Goal: Task Accomplishment & Management: Complete application form

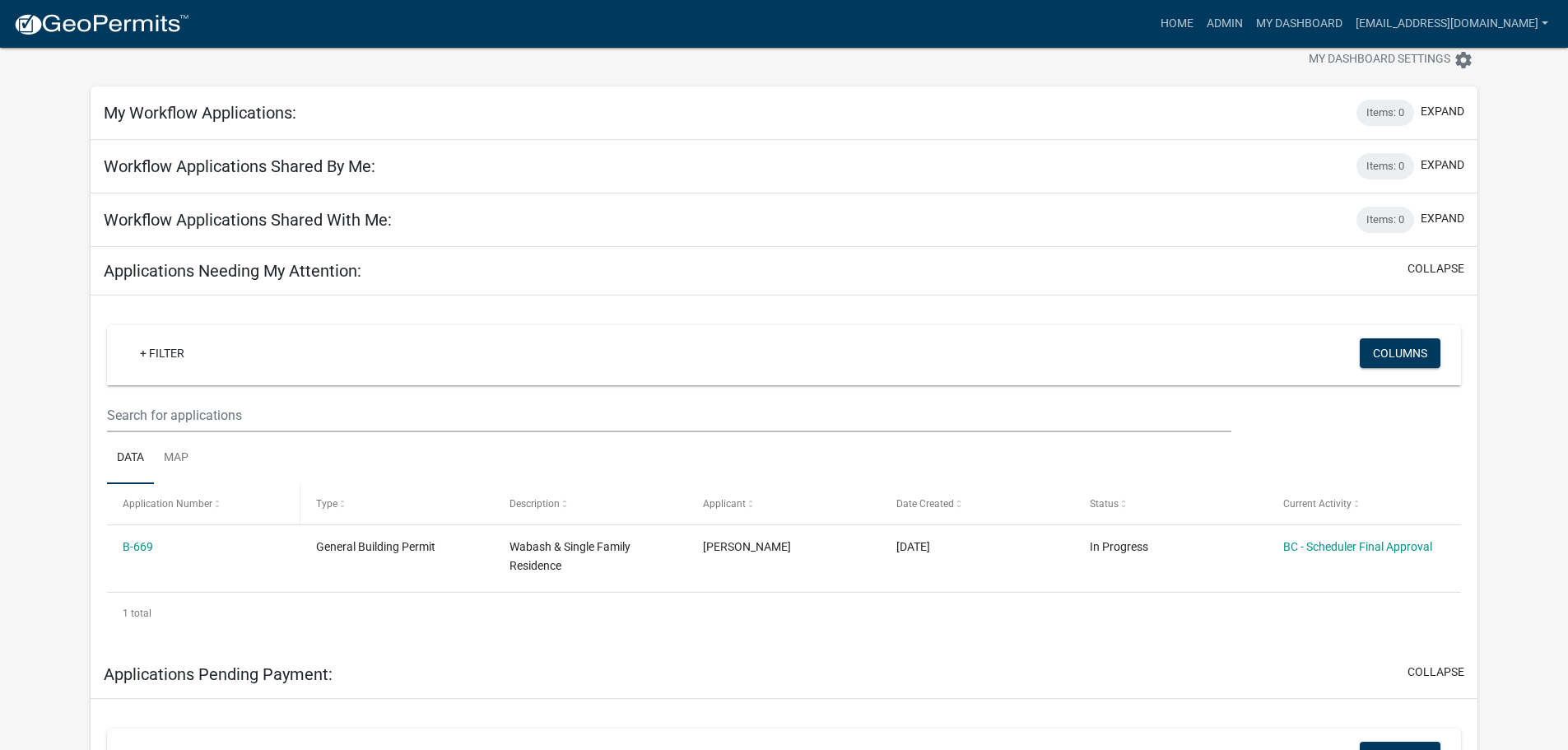
scroll to position [82, 0]
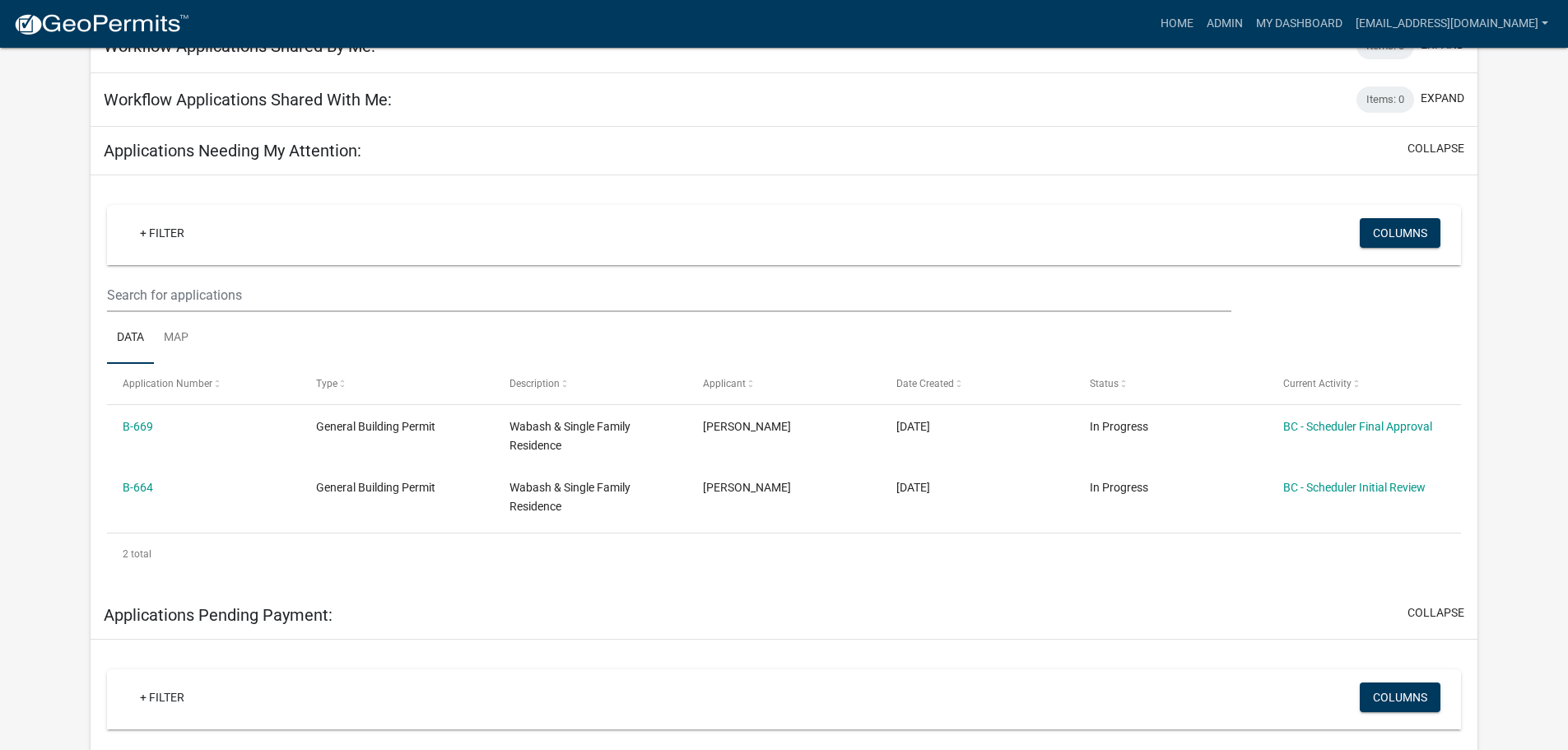
scroll to position [247, 0]
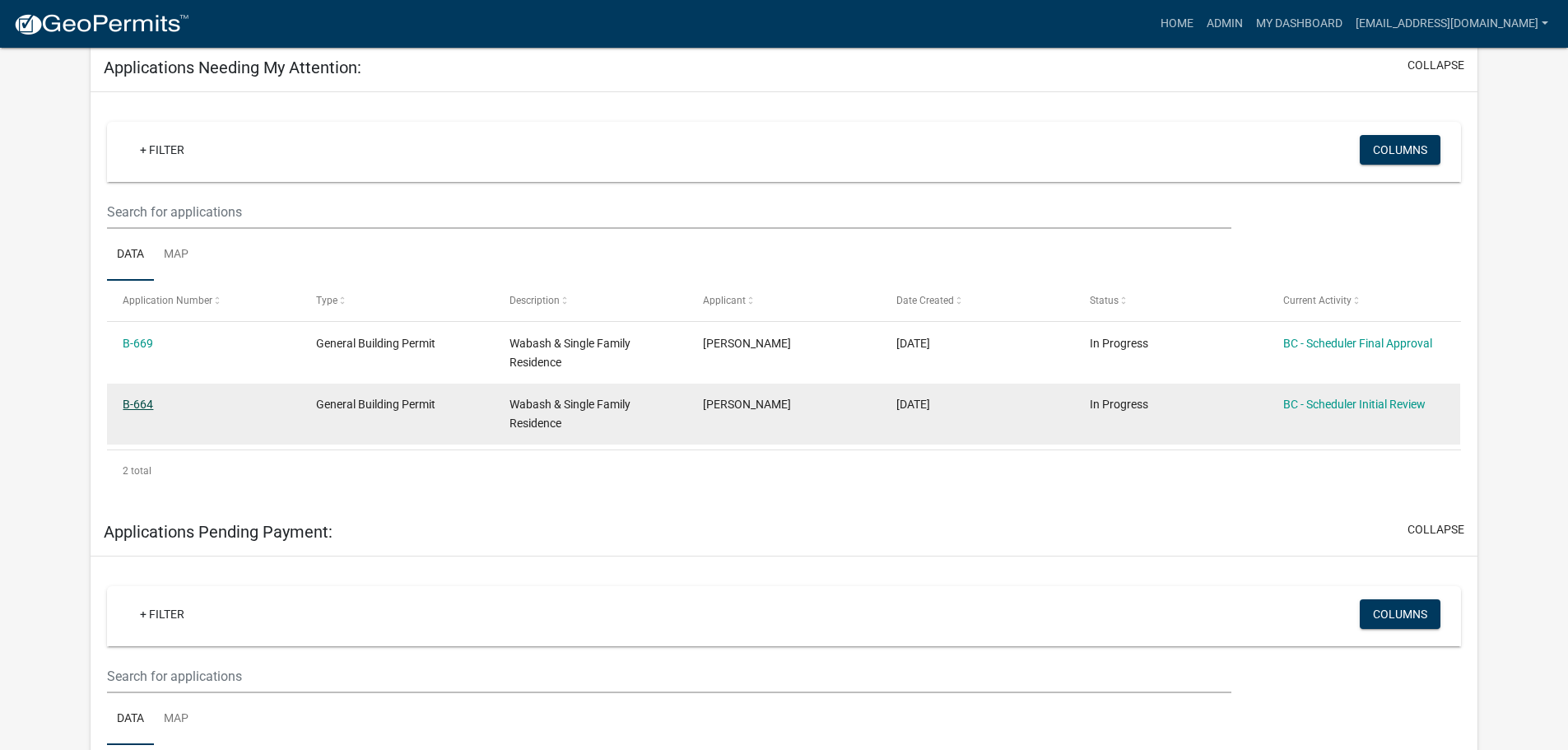
click at [140, 397] on link "B-664" at bounding box center [138, 404] width 30 height 13
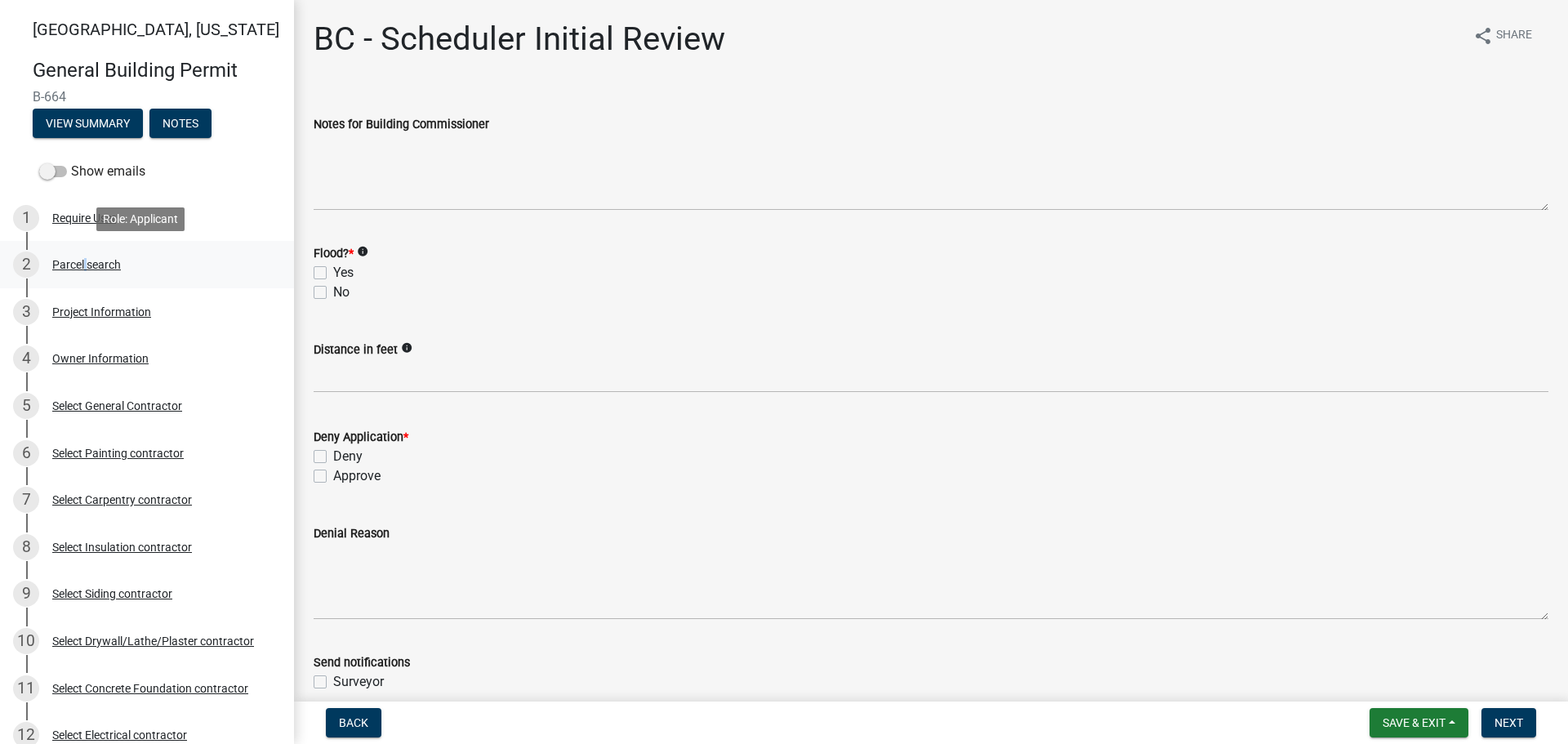
click at [83, 260] on div "Parcel search" at bounding box center [86, 265] width 68 height 12
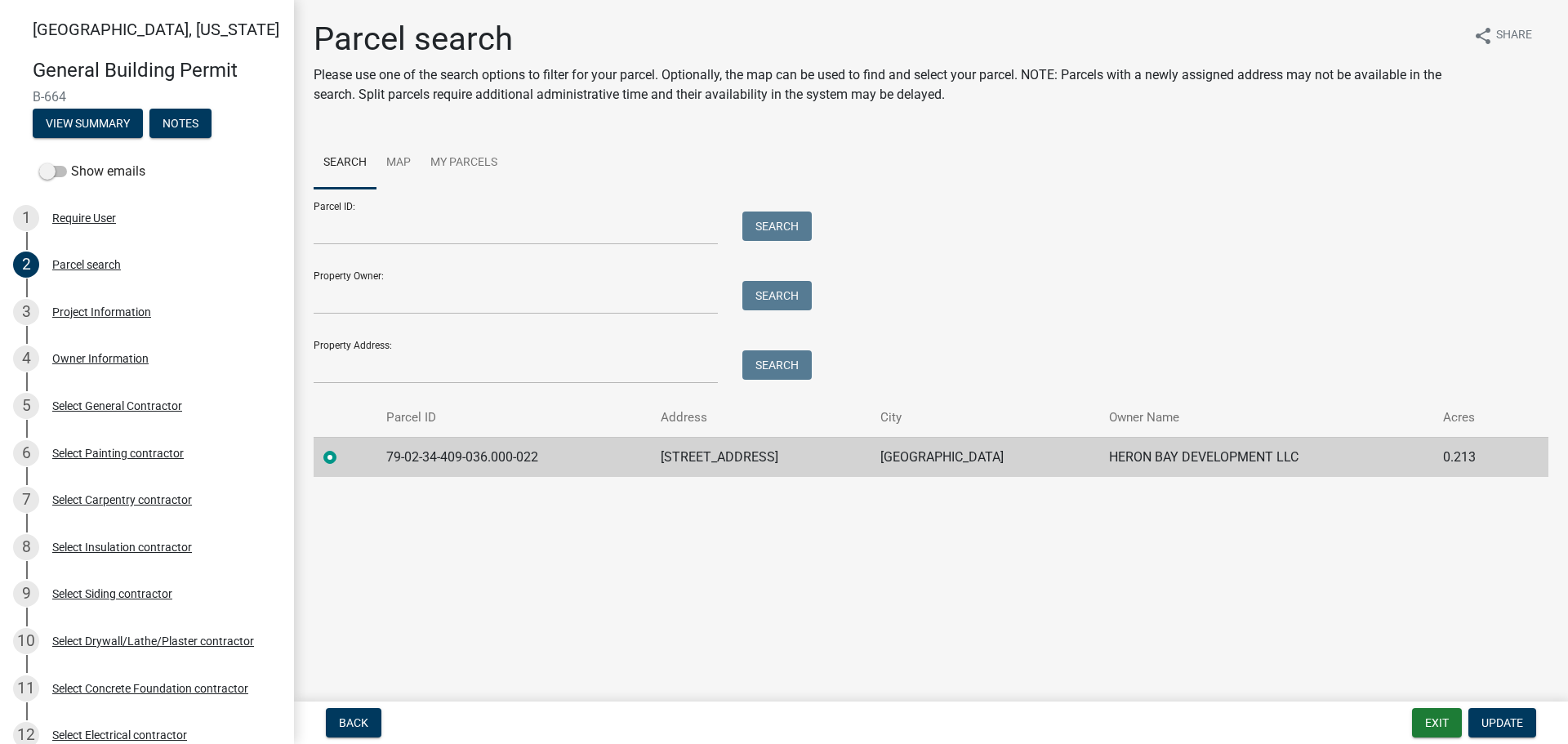
click at [388, 457] on td "79-02-34-409-036.000-022" at bounding box center [513, 456] width 274 height 40
drag, startPoint x: 384, startPoint y: 455, endPoint x: 543, endPoint y: 454, distance: 159.0
click at [543, 454] on td "79-02-34-409-036.000-022" at bounding box center [513, 456] width 274 height 40
copy td "79-02-34-409-036.000-022"
click at [101, 310] on div "Project Information" at bounding box center [101, 312] width 99 height 12
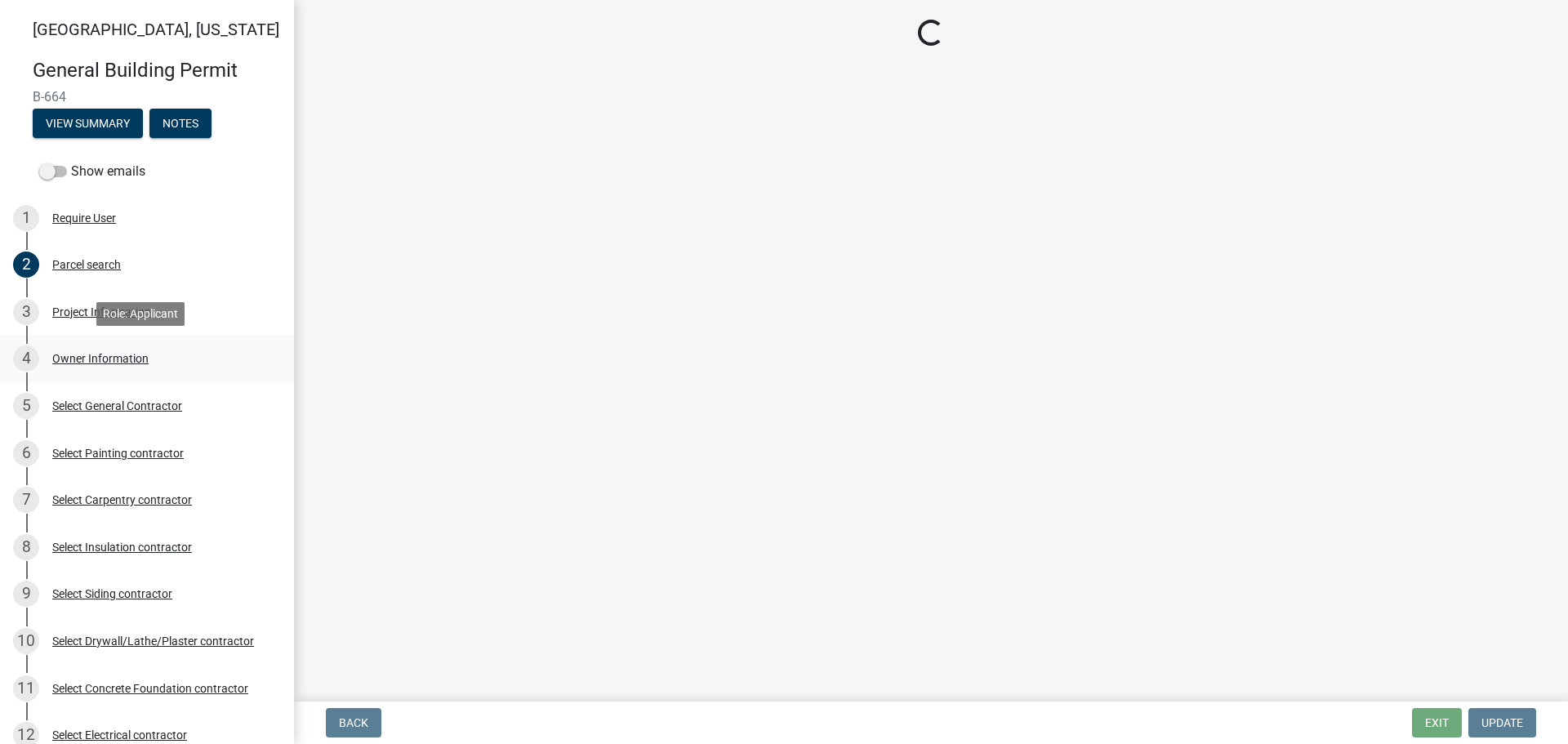
select select "f62e9ec7-2ce1-40c9-9d70-ac6e7ddc5d7c"
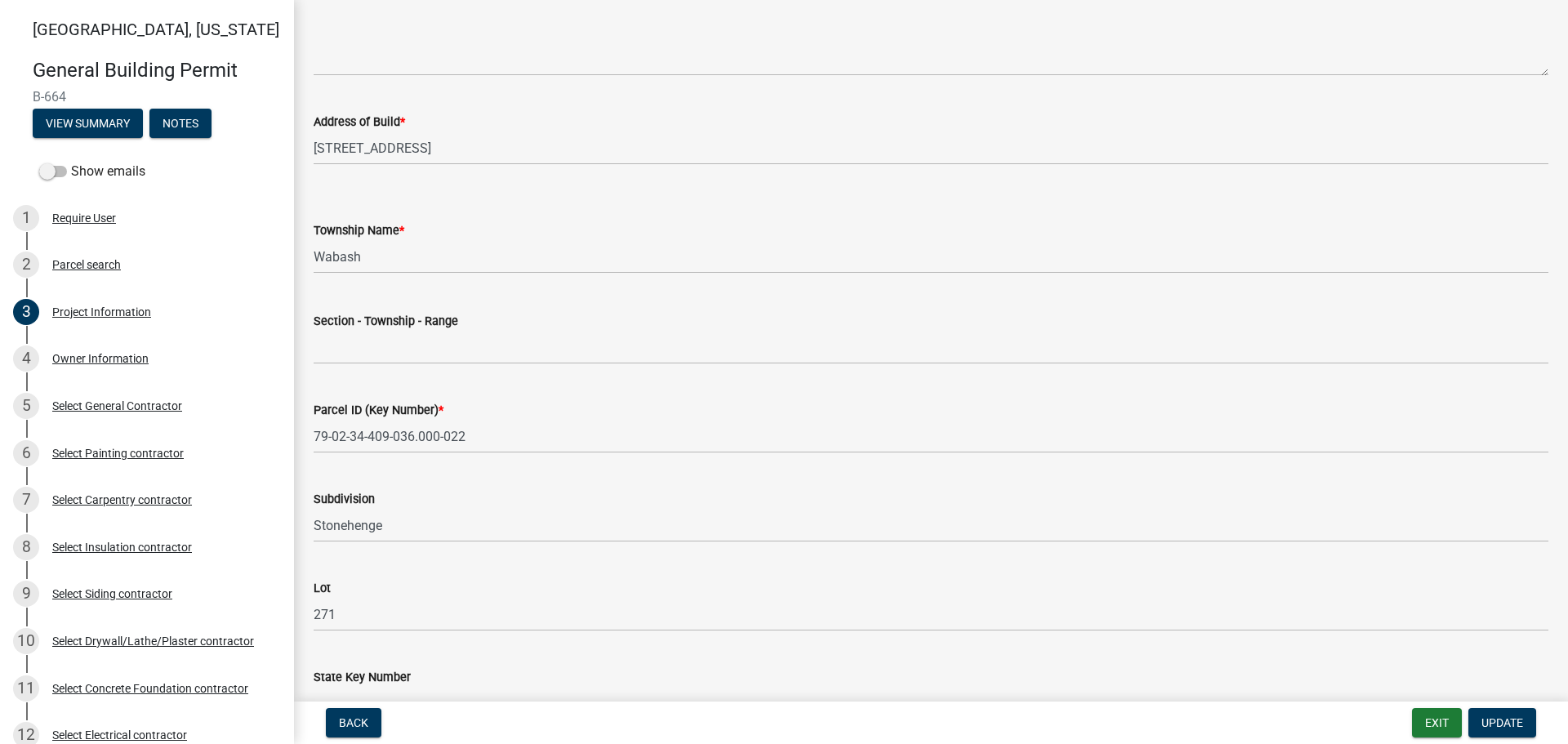
scroll to position [572, 0]
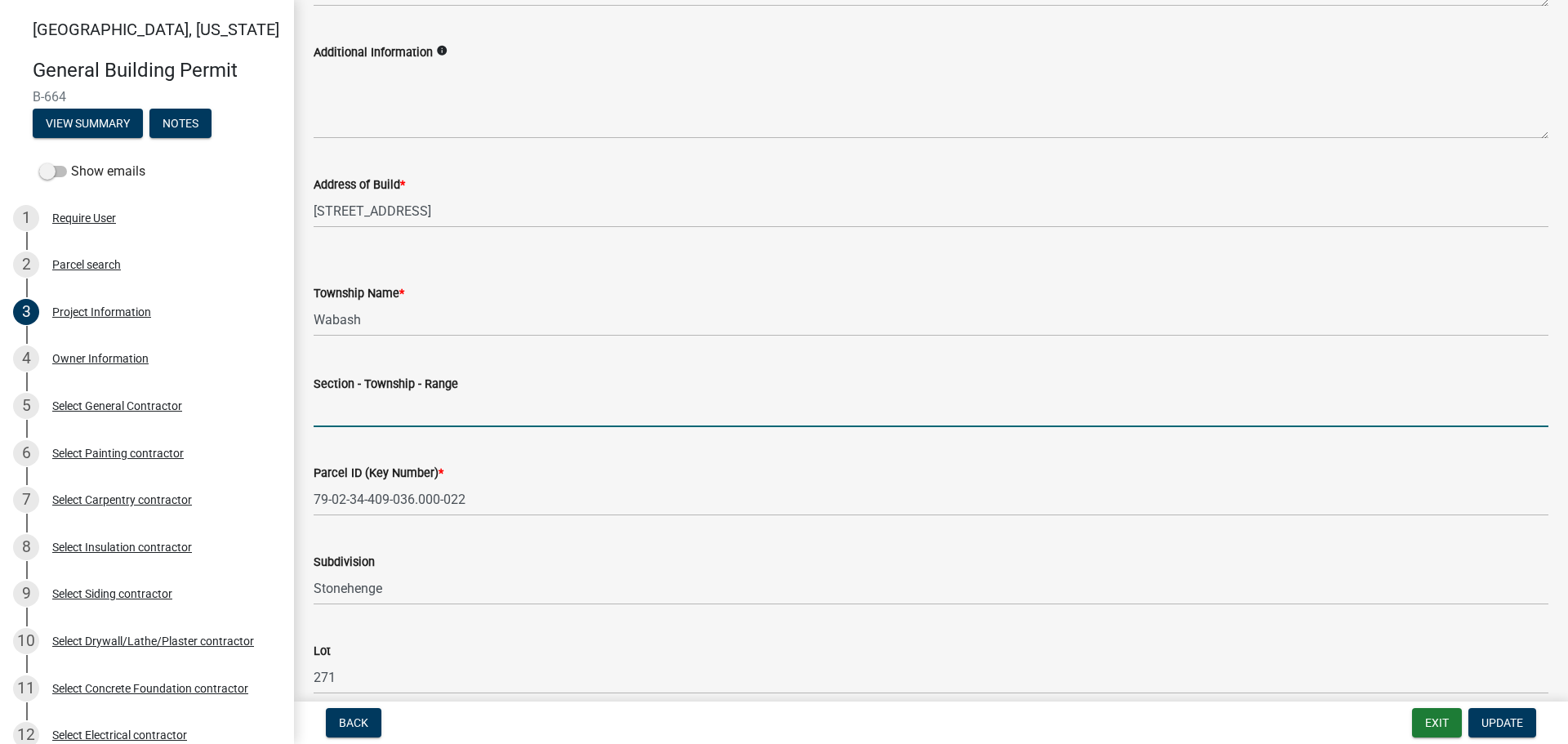
click at [372, 412] on input "Section - Township - Range" at bounding box center [931, 410] width 1235 height 34
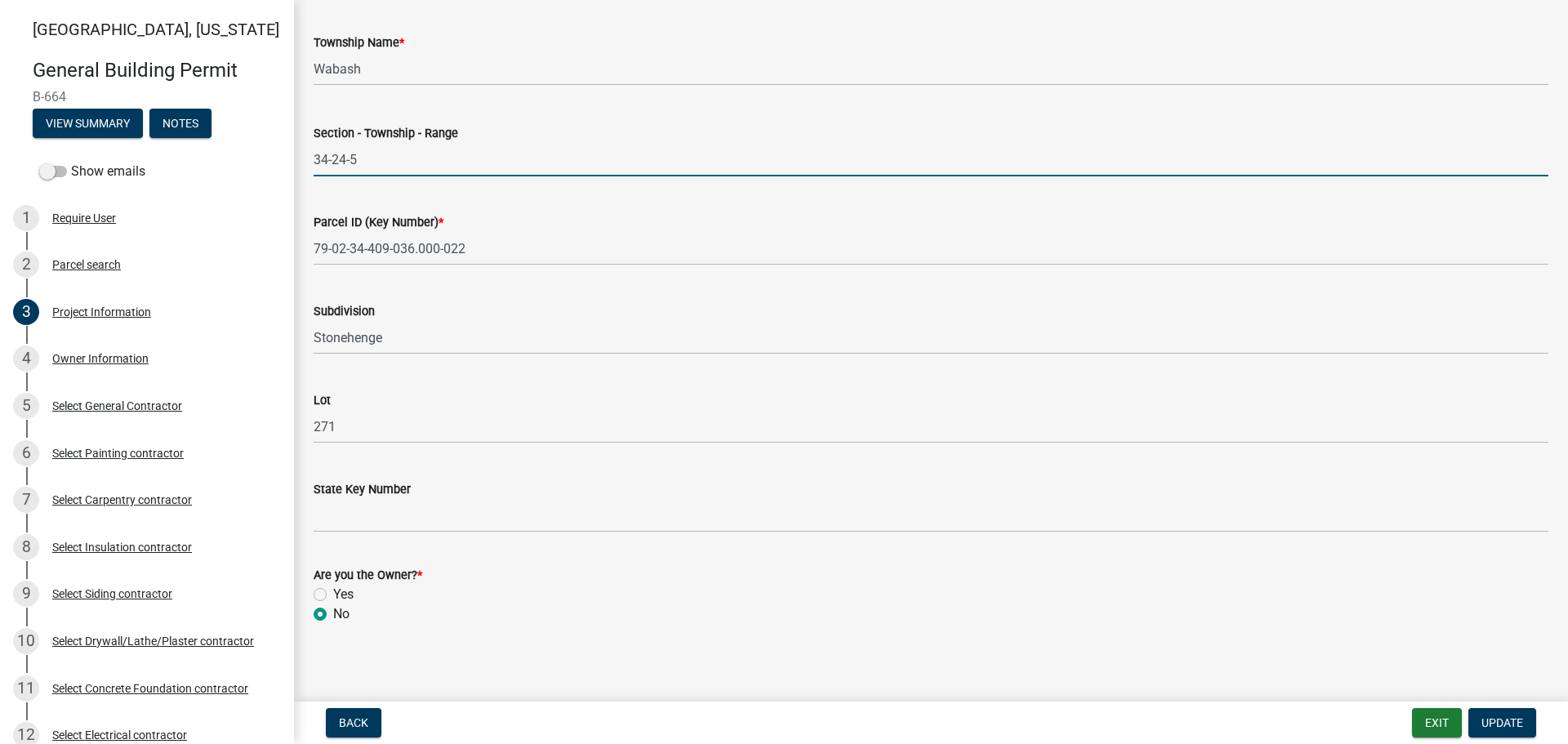
scroll to position [830, 0]
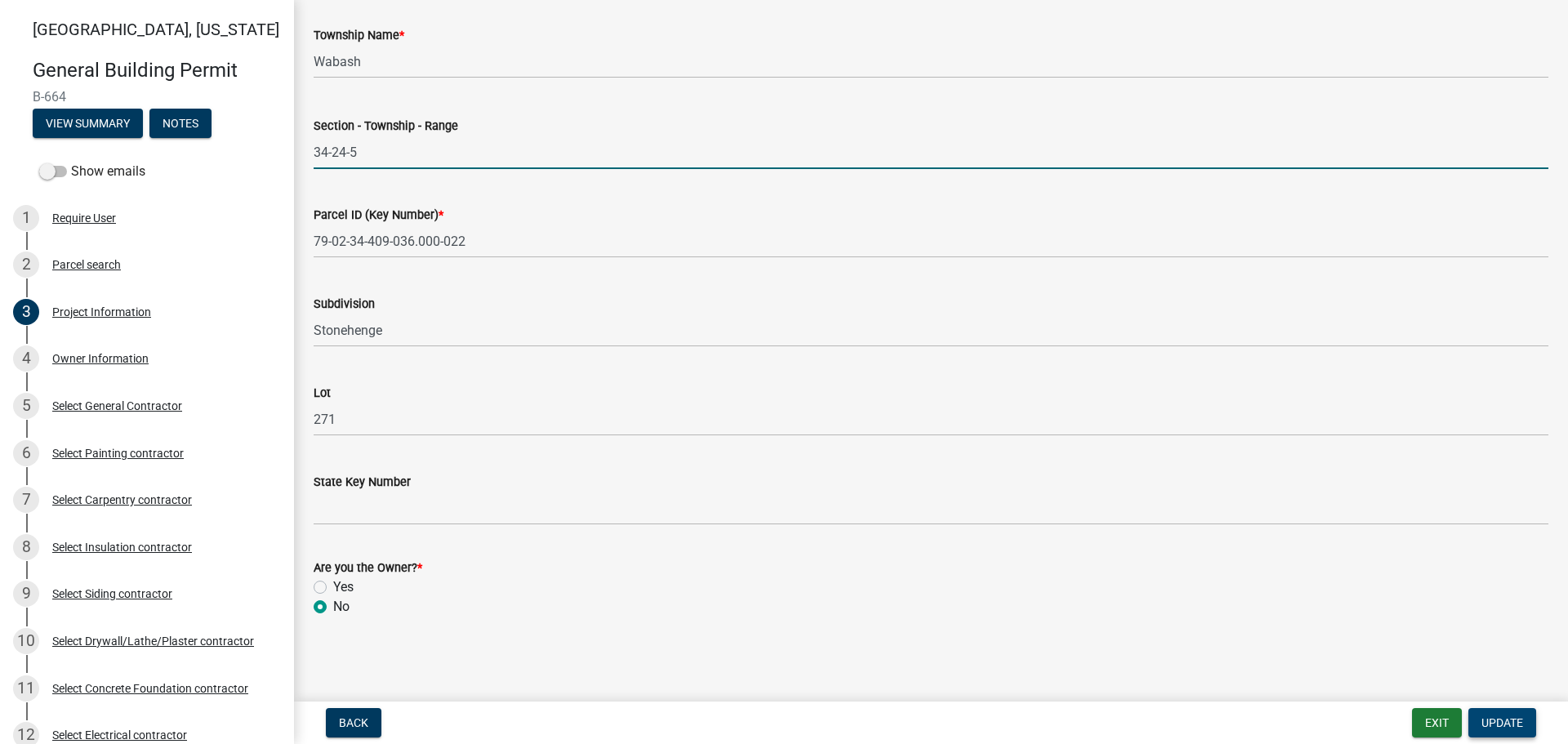
type input "34-24-5"
click at [1533, 719] on button "Update" at bounding box center [1502, 723] width 67 height 29
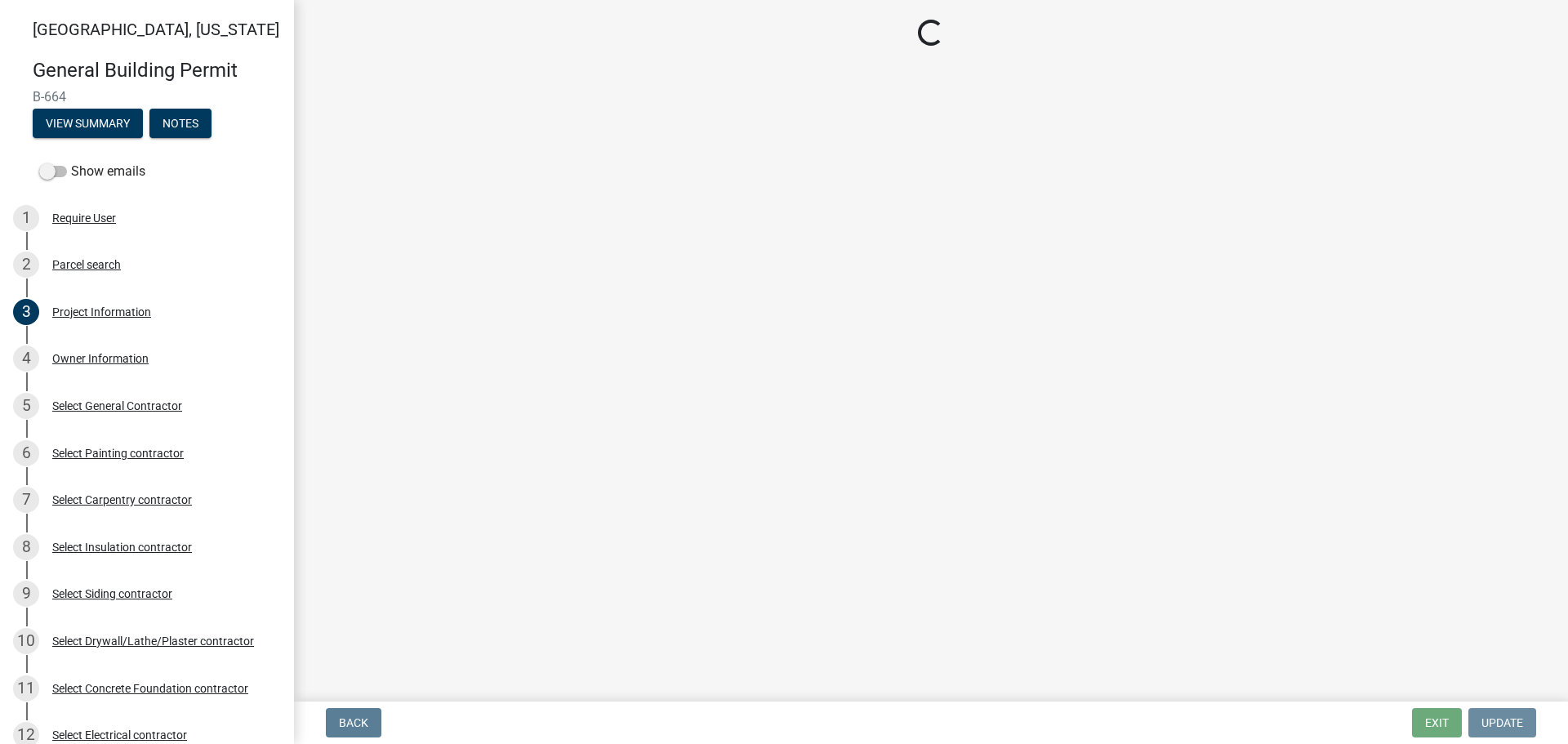
scroll to position [0, 0]
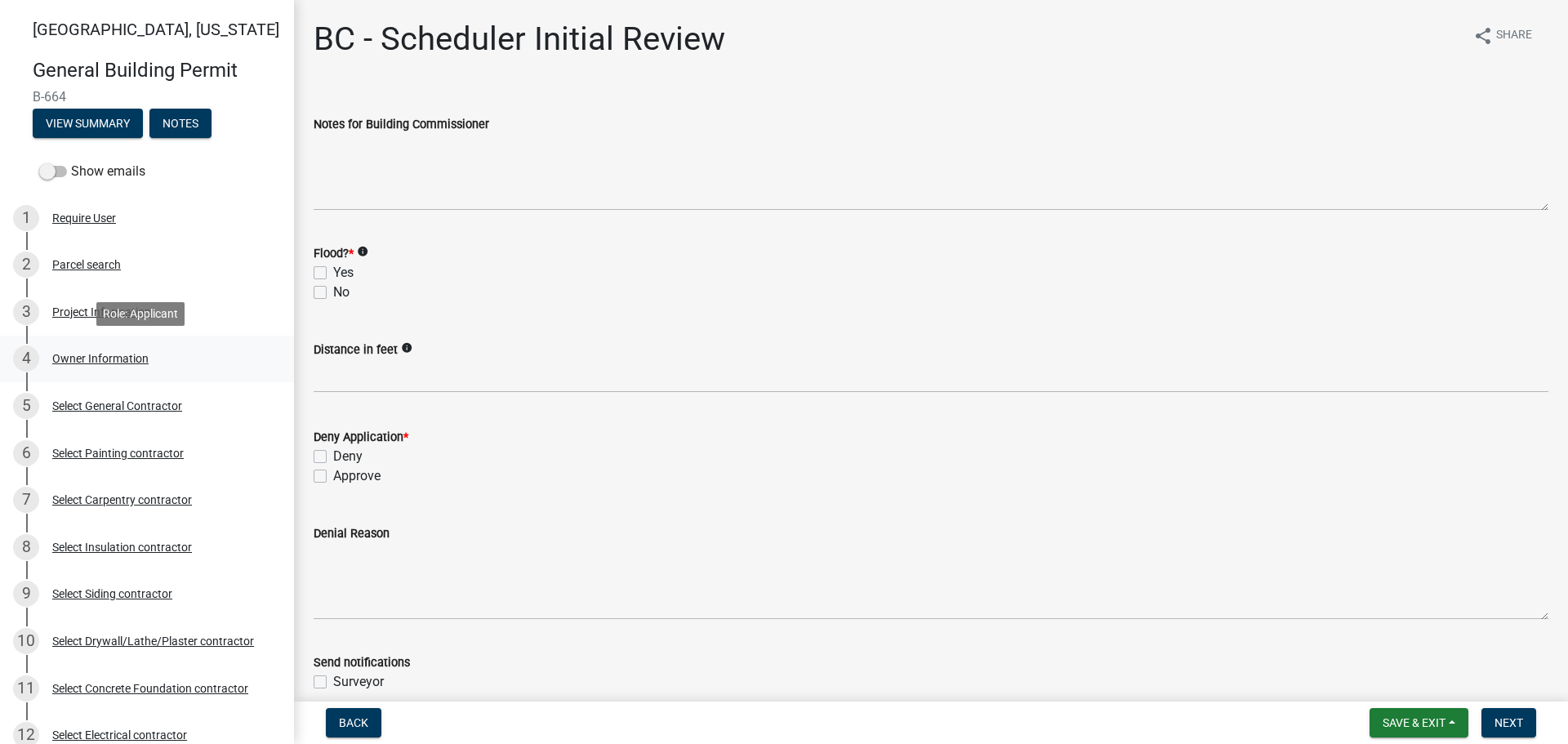
click at [114, 356] on div "Owner Information" at bounding box center [100, 358] width 97 height 12
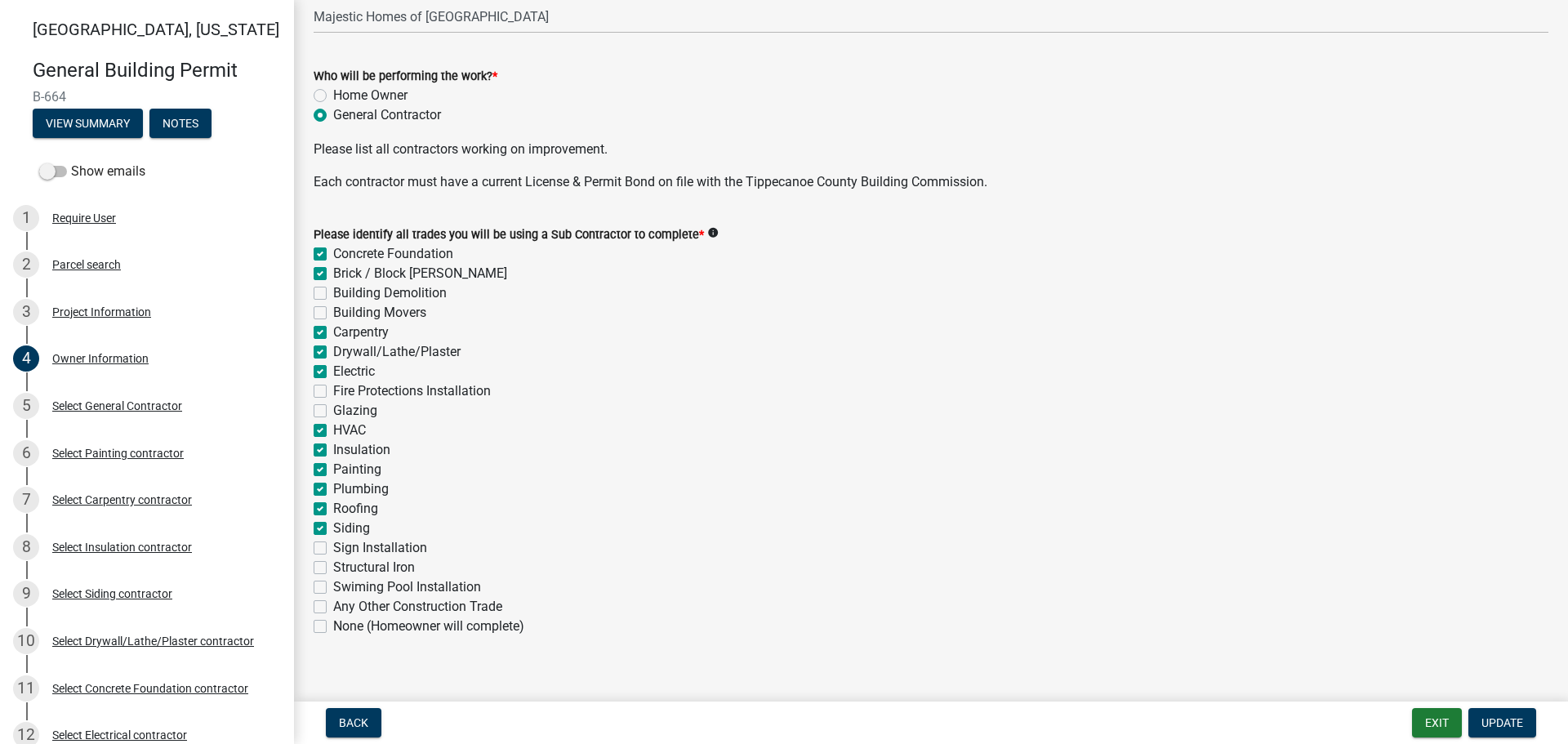
scroll to position [510, 0]
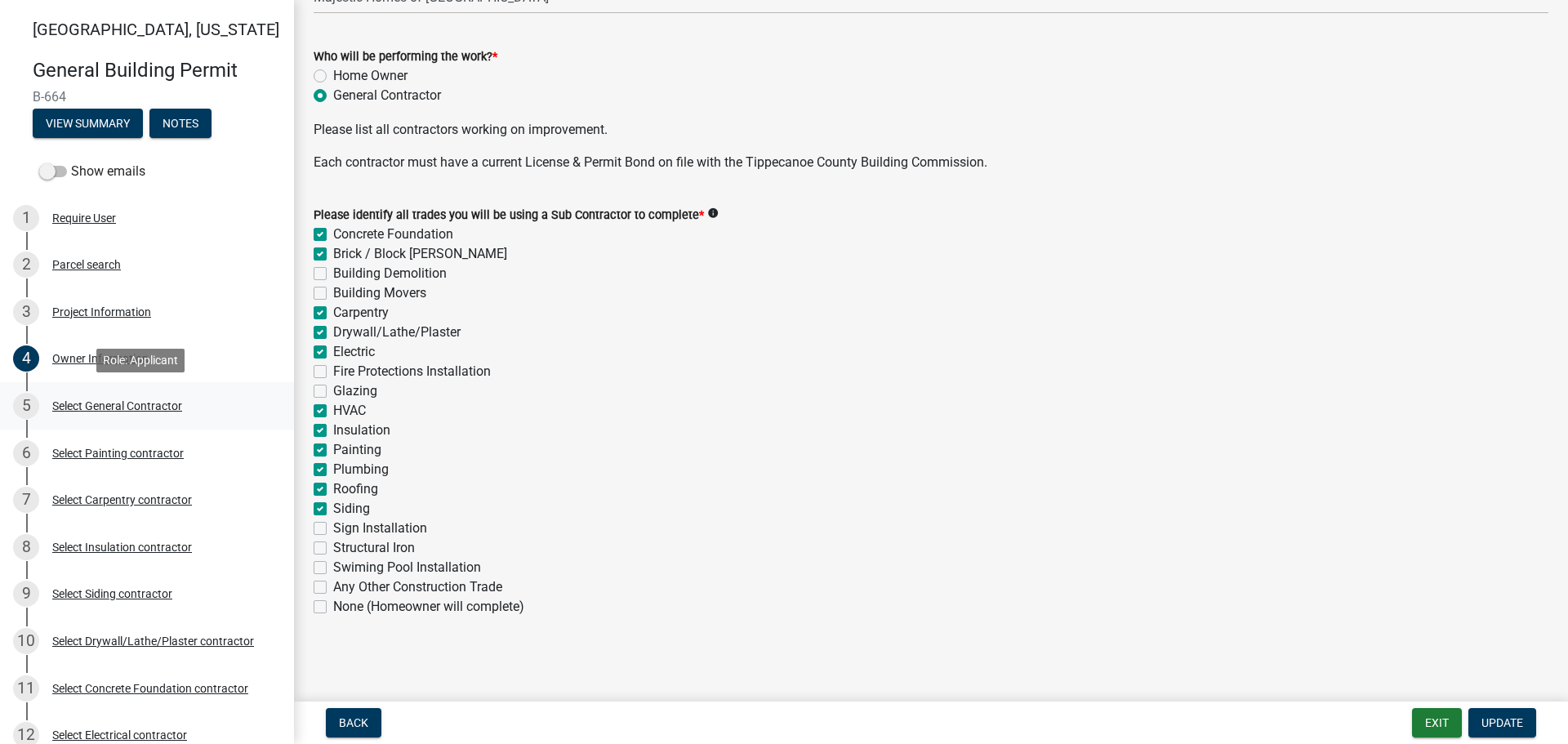
click at [92, 400] on div "Select General Contractor" at bounding box center [117, 406] width 130 height 12
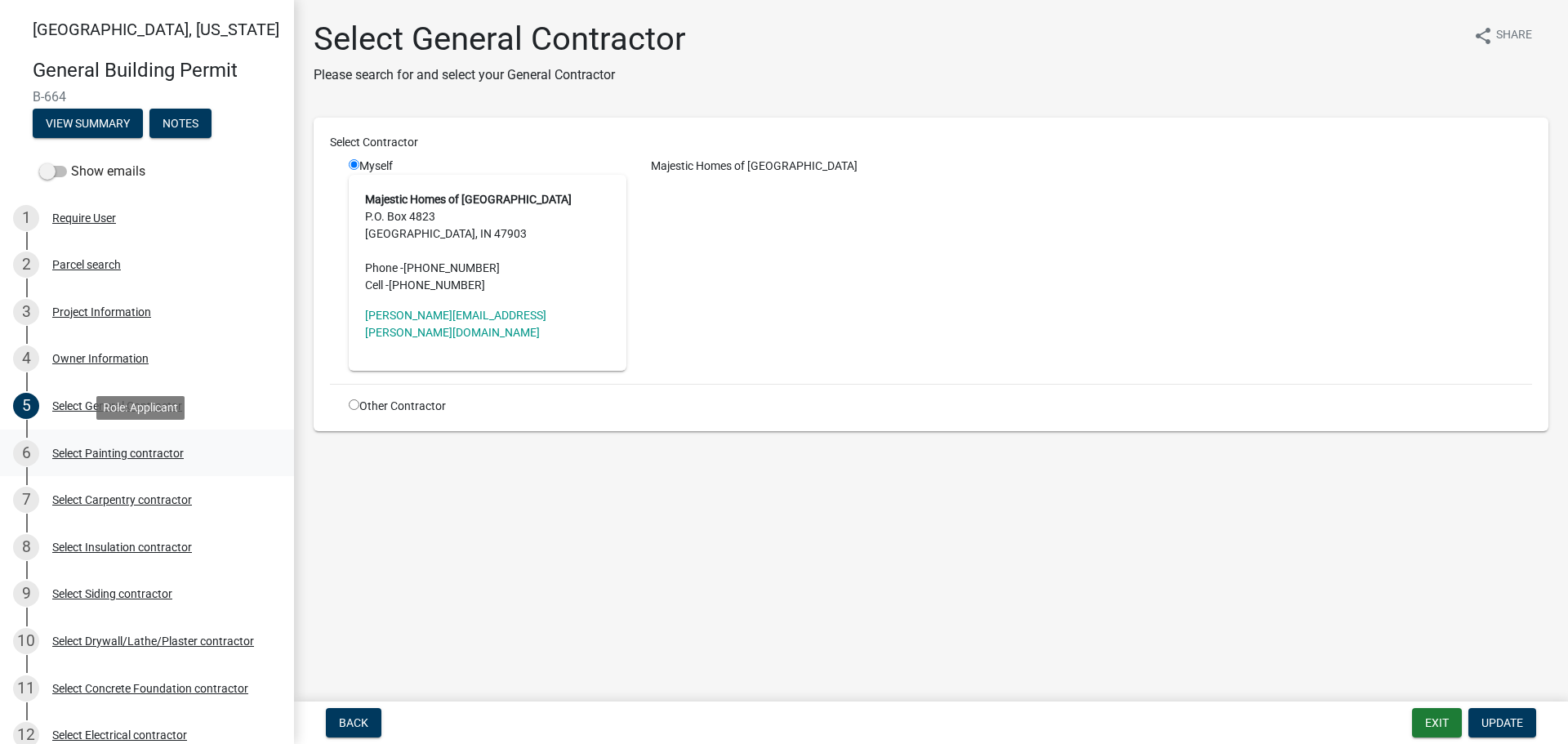
click at [100, 447] on div "Select Painting contractor" at bounding box center [118, 453] width 131 height 12
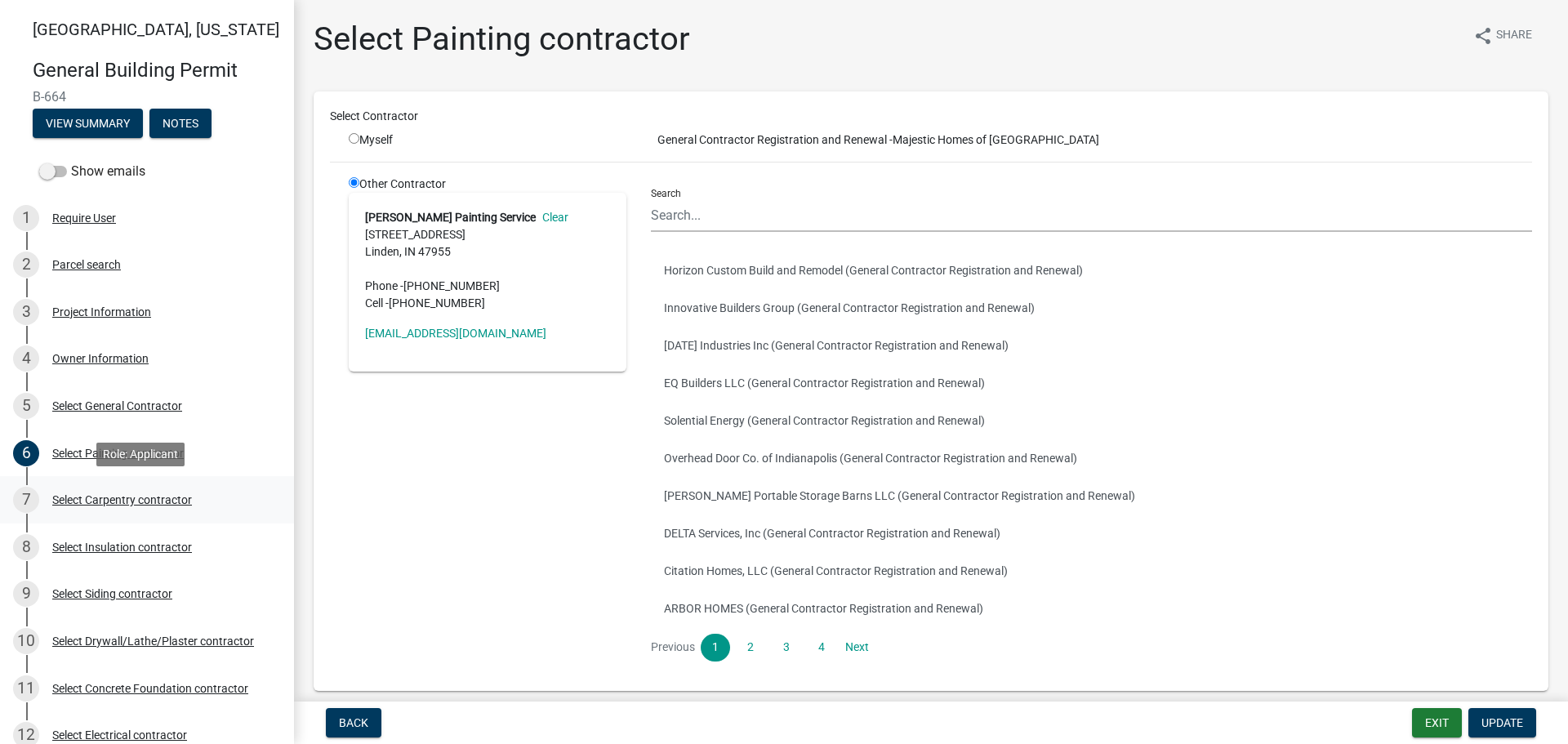
click at [112, 503] on div "Select Carpentry contractor" at bounding box center [122, 500] width 139 height 12
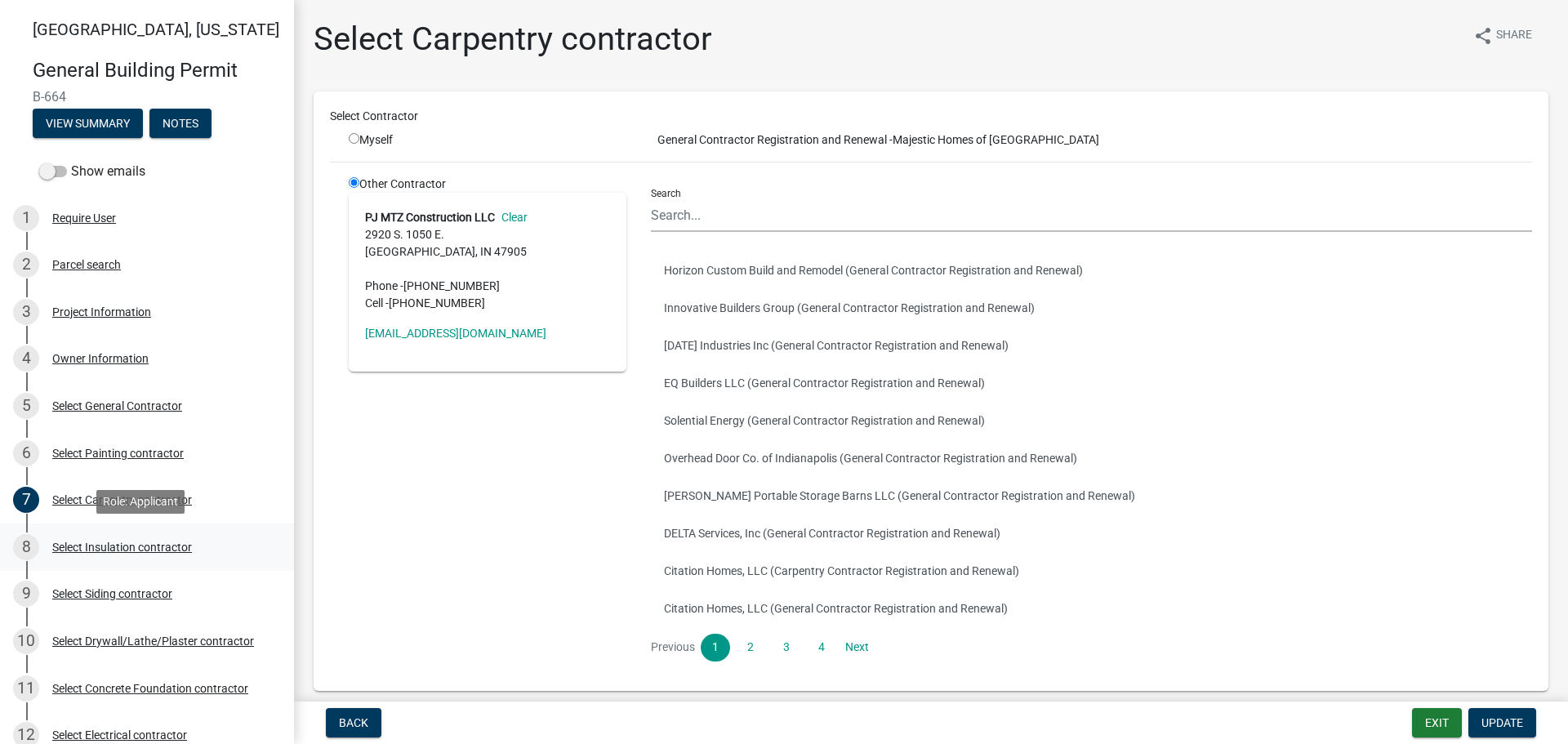
click at [107, 542] on div "Select Insulation contractor" at bounding box center [122, 547] width 139 height 12
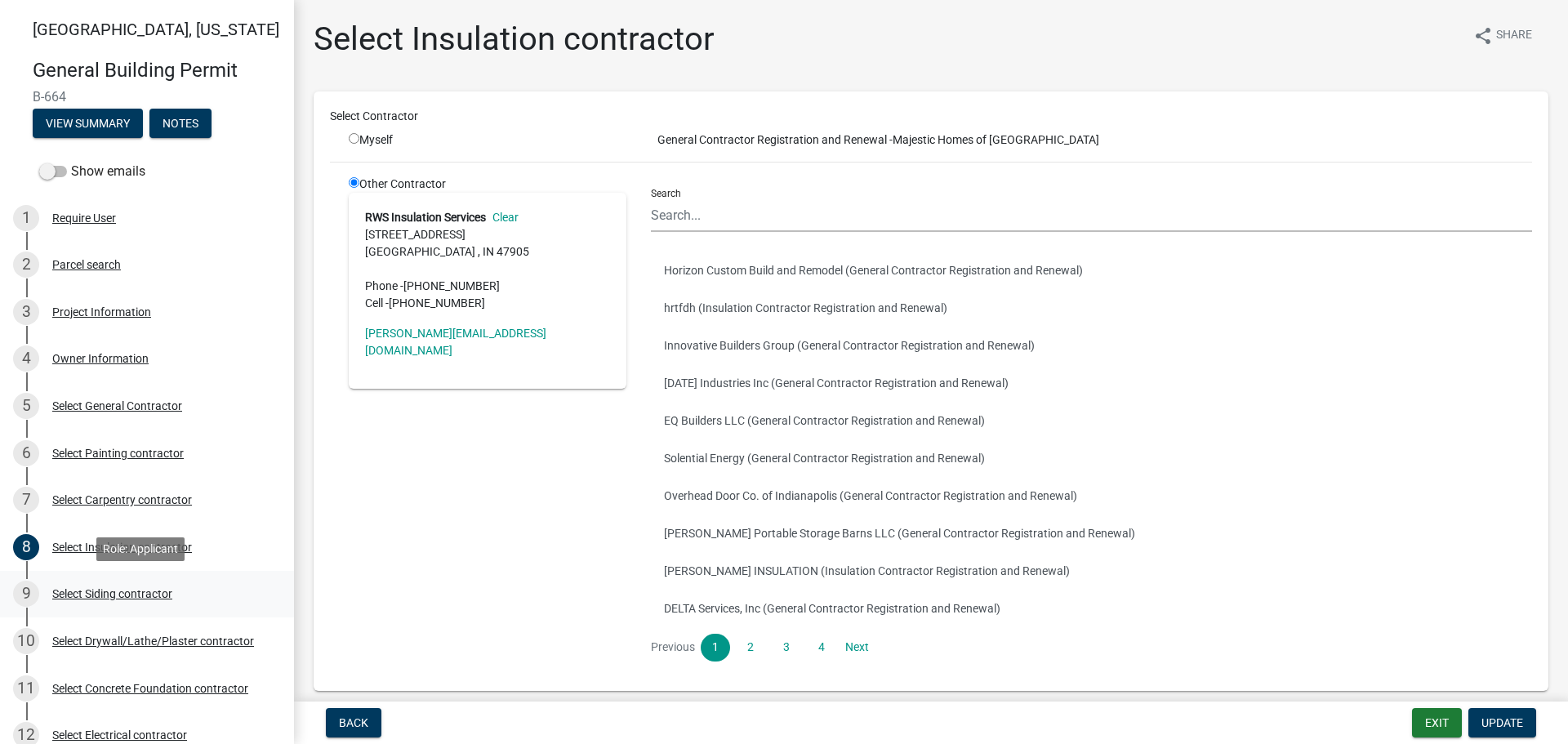
click at [113, 594] on div "Select Siding contractor" at bounding box center [112, 593] width 120 height 12
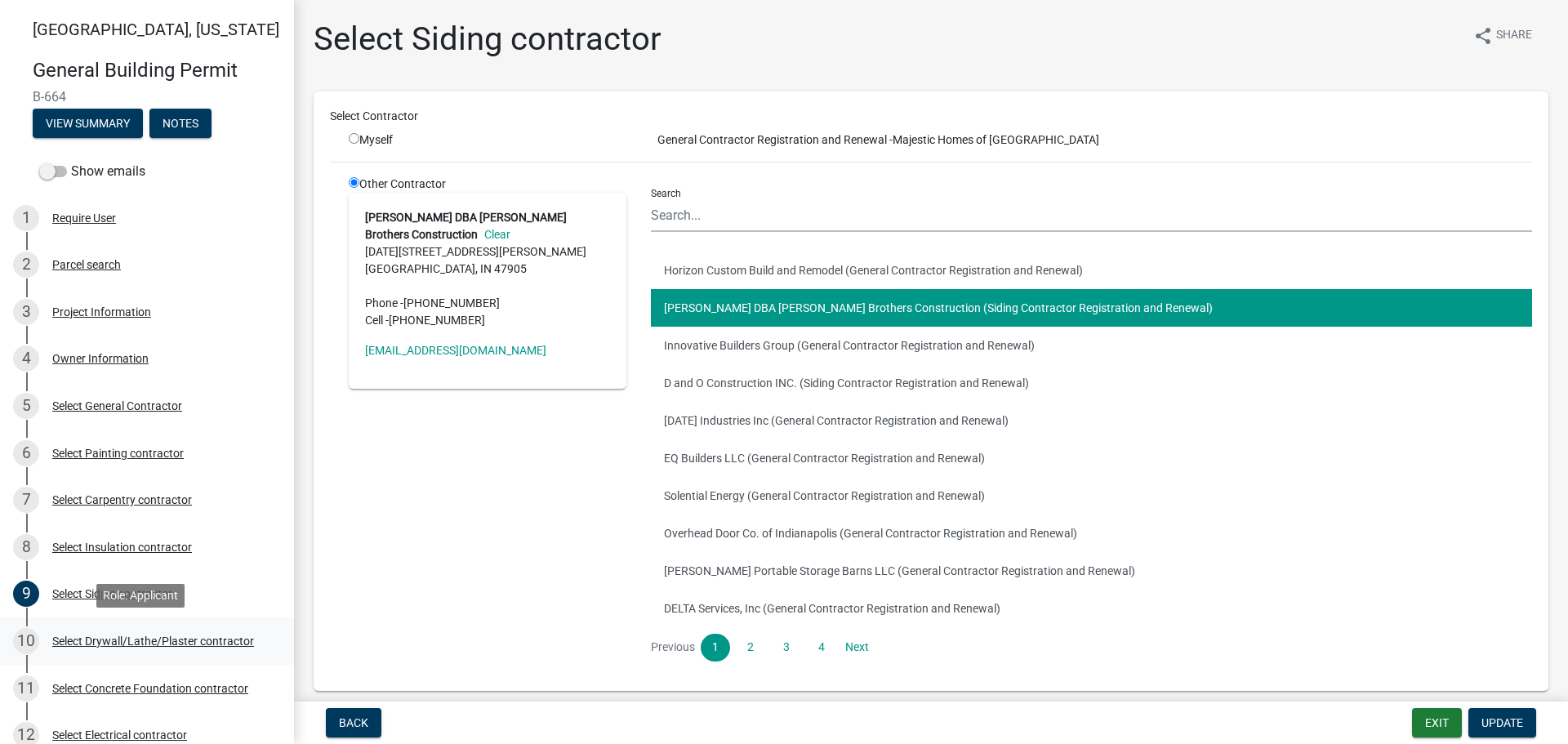
click at [107, 642] on div "Select Drywall/Lathe/Plaster contractor" at bounding box center [153, 641] width 202 height 12
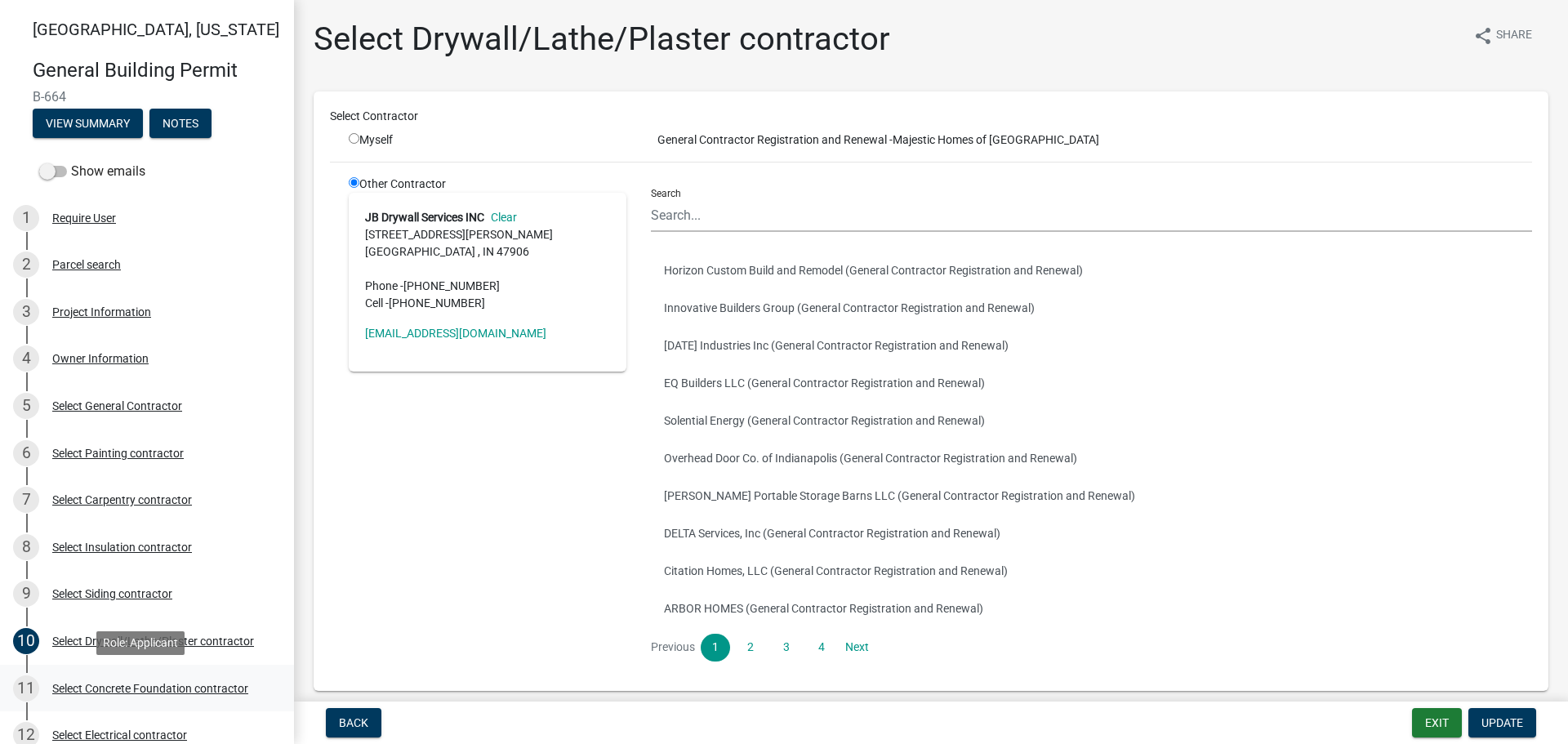
click at [105, 686] on div "Select Concrete Foundation contractor" at bounding box center [150, 688] width 196 height 12
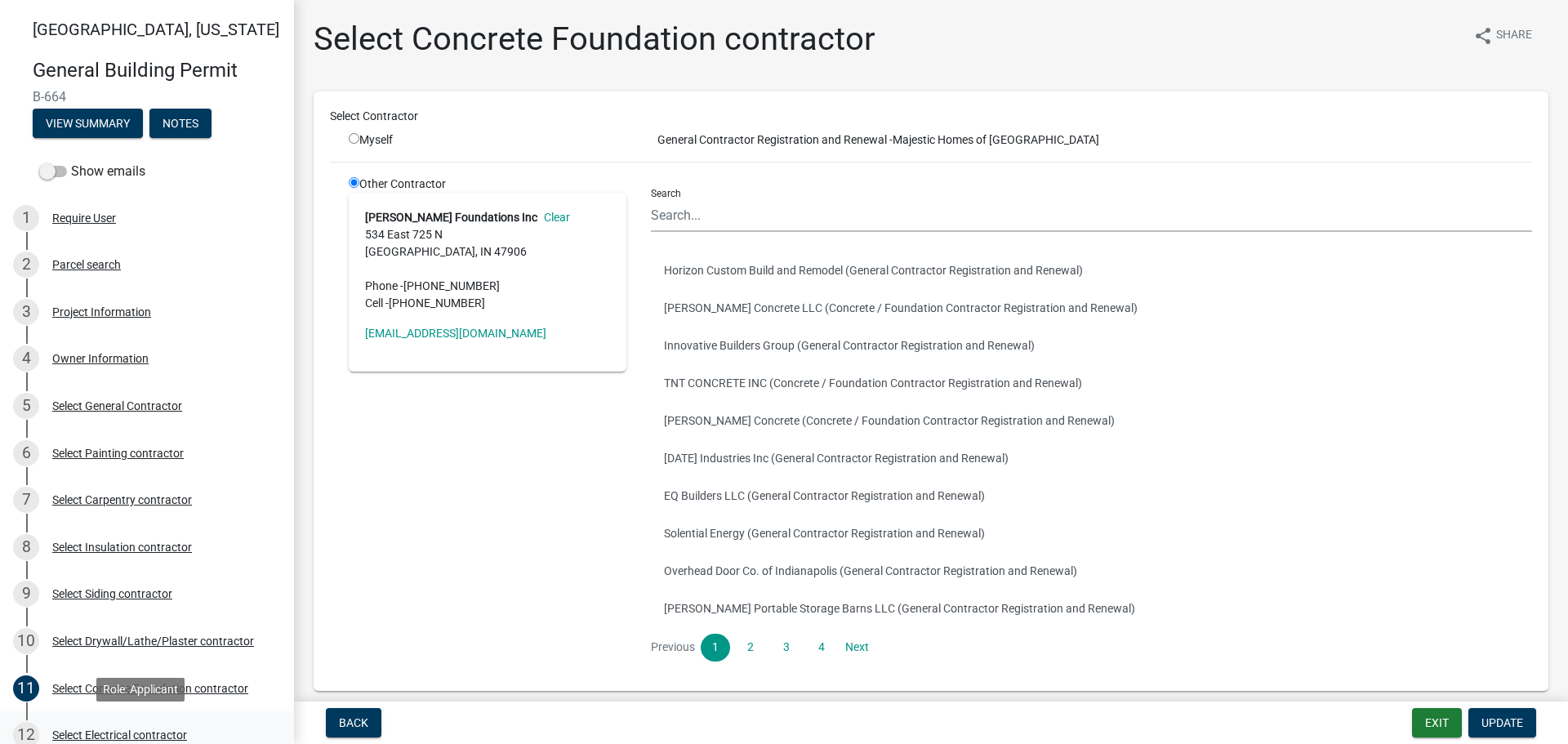
click at [124, 732] on div "Select Electrical contractor" at bounding box center [120, 735] width 135 height 12
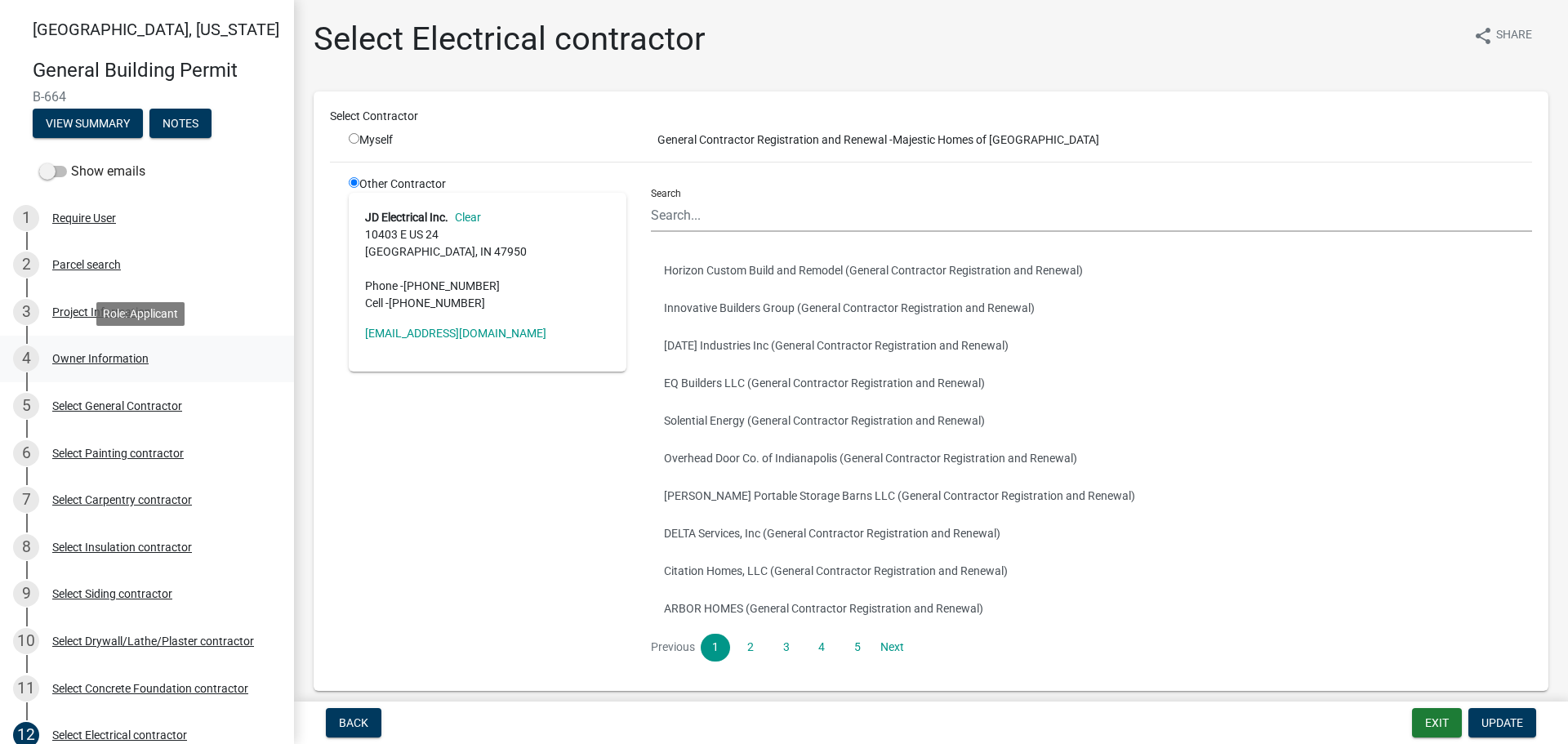
click at [89, 356] on div "Owner Information" at bounding box center [100, 358] width 97 height 12
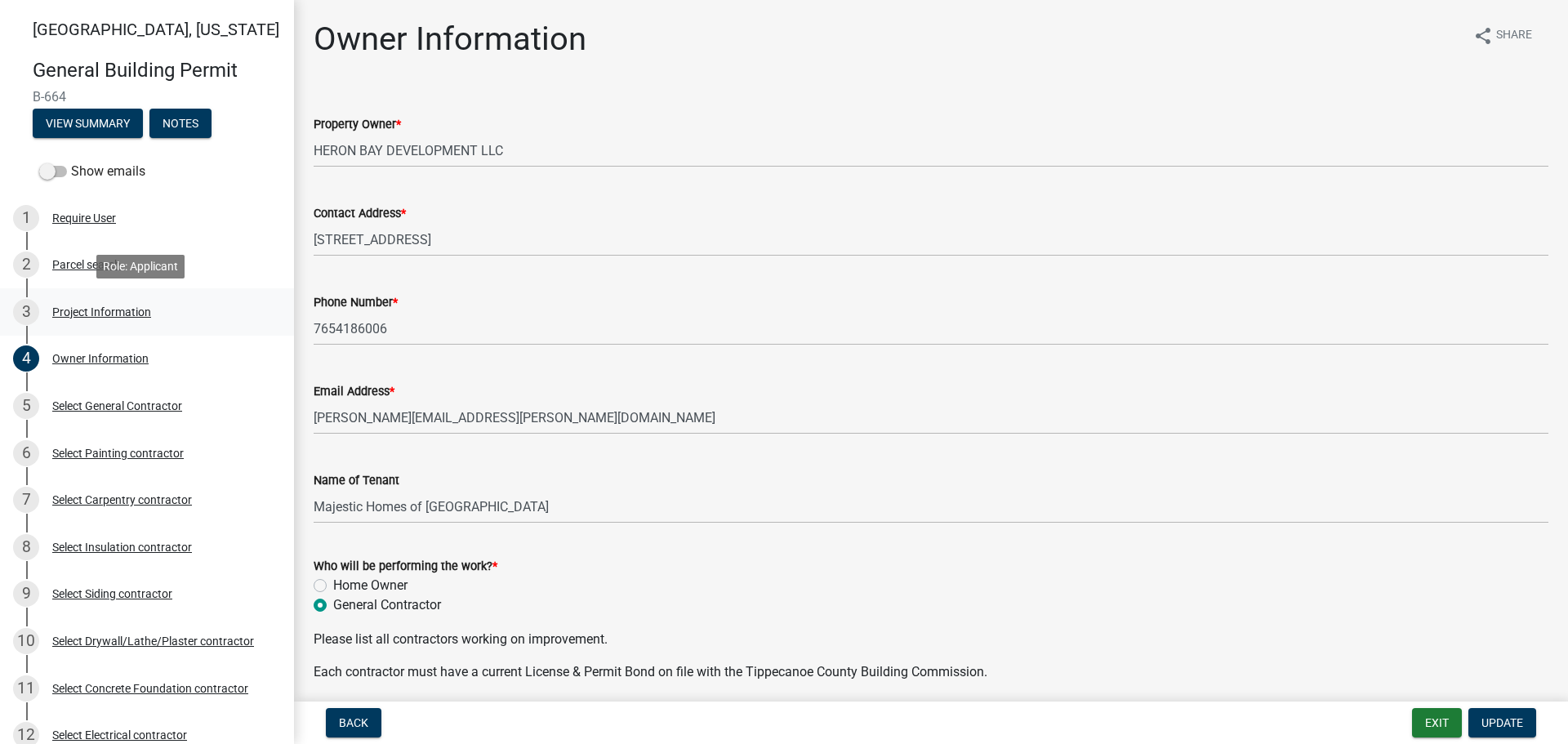
click at [76, 309] on div "Project Information" at bounding box center [101, 312] width 99 height 12
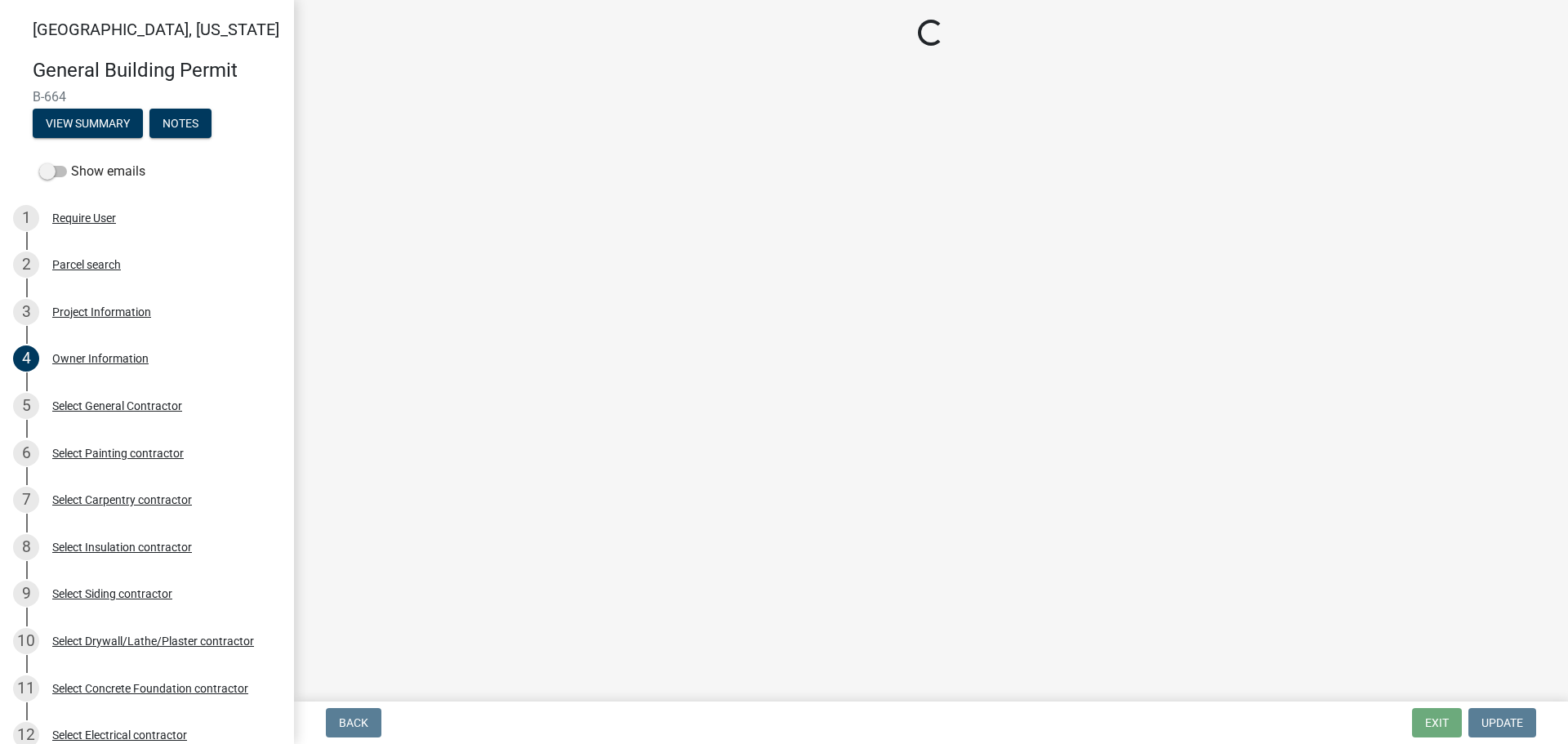
select select "f62e9ec7-2ce1-40c9-9d70-ac6e7ddc5d7c"
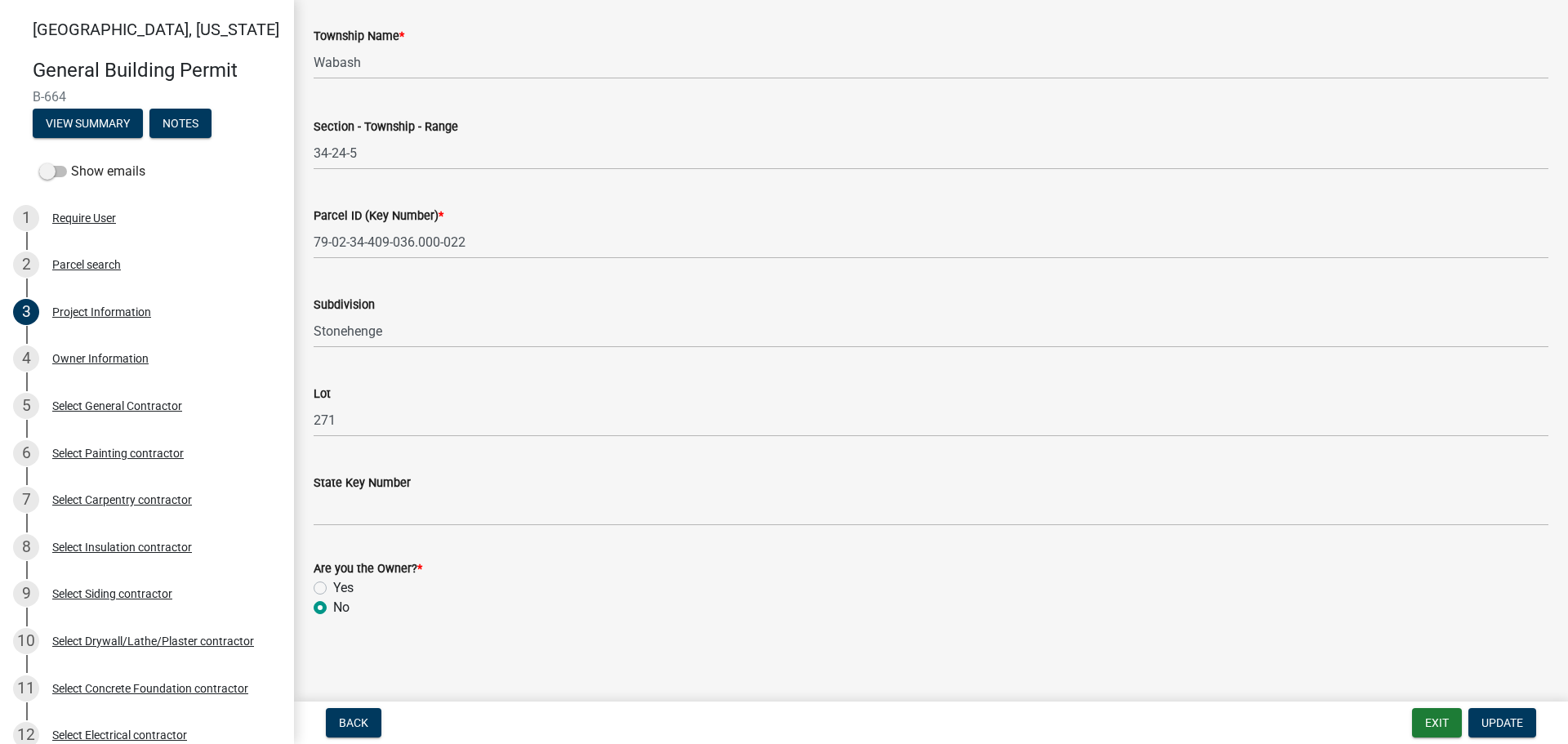
scroll to position [830, 0]
click at [333, 585] on label "Yes" at bounding box center [343, 587] width 20 height 20
click at [333, 585] on input "Yes" at bounding box center [338, 582] width 11 height 11
radio input "true"
click at [1518, 726] on span "Update" at bounding box center [1502, 723] width 42 height 13
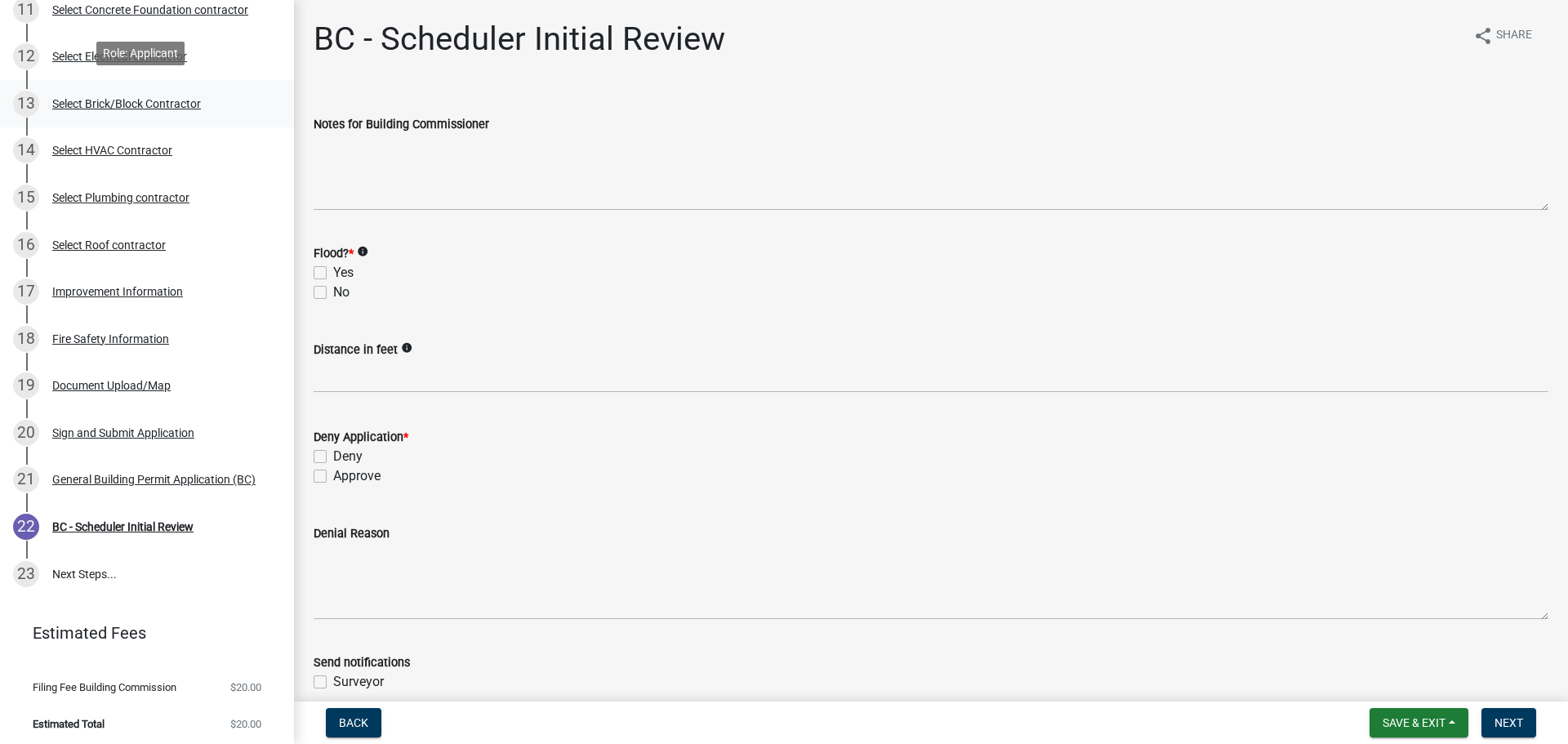
scroll to position [684, 0]
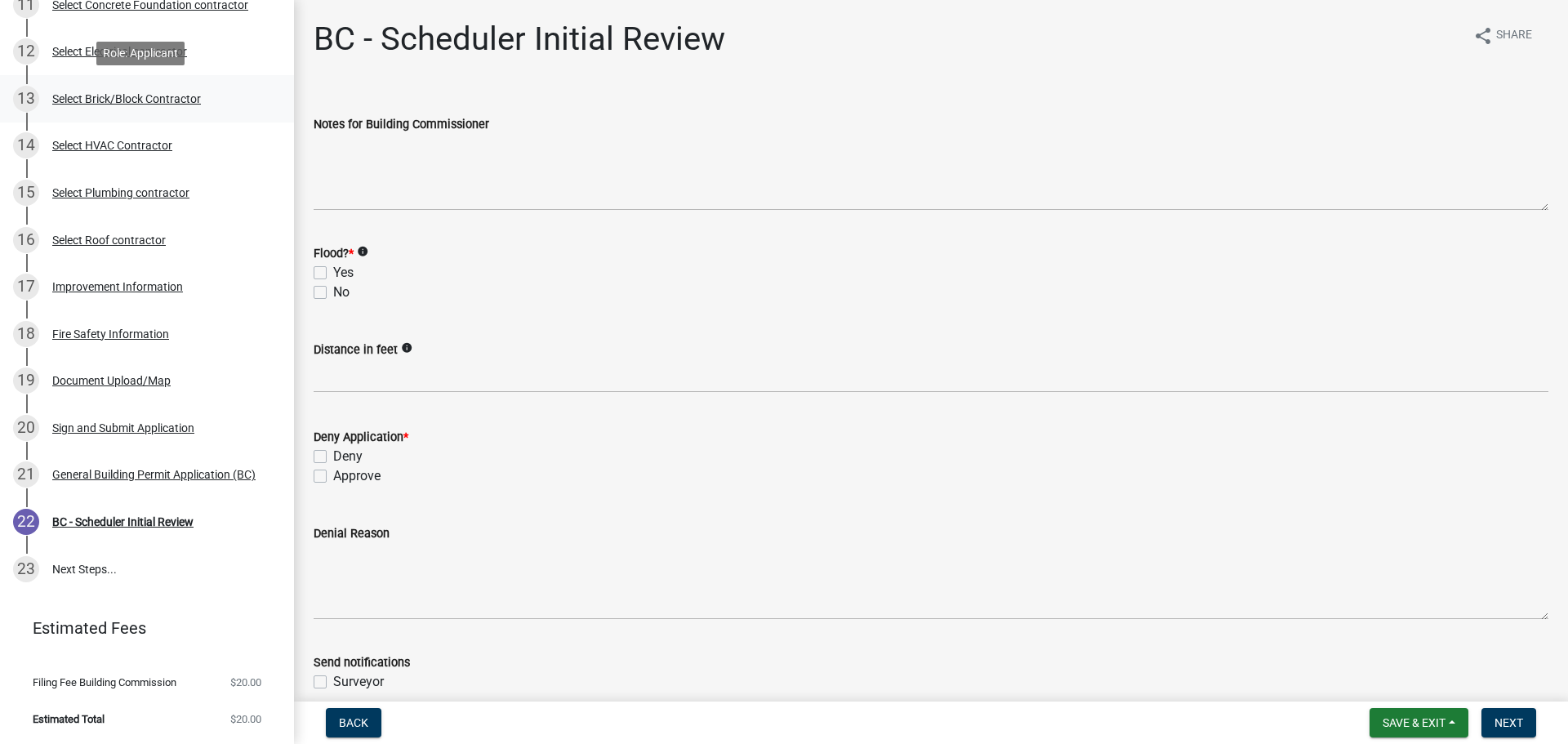
click at [94, 97] on div "Select Brick/Block Contractor" at bounding box center [126, 99] width 148 height 12
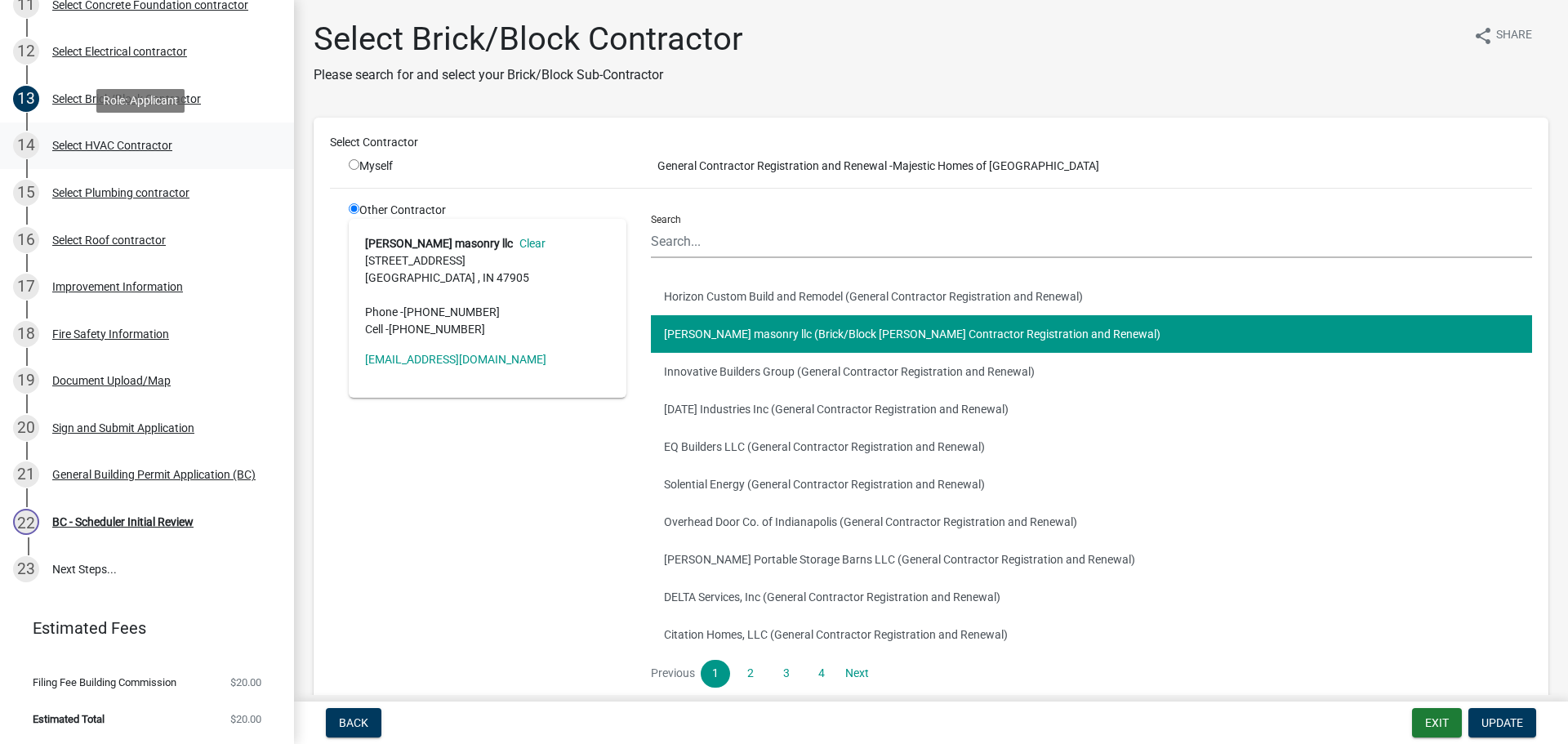
click at [94, 140] on div "Select HVAC Contractor" at bounding box center [112, 145] width 120 height 12
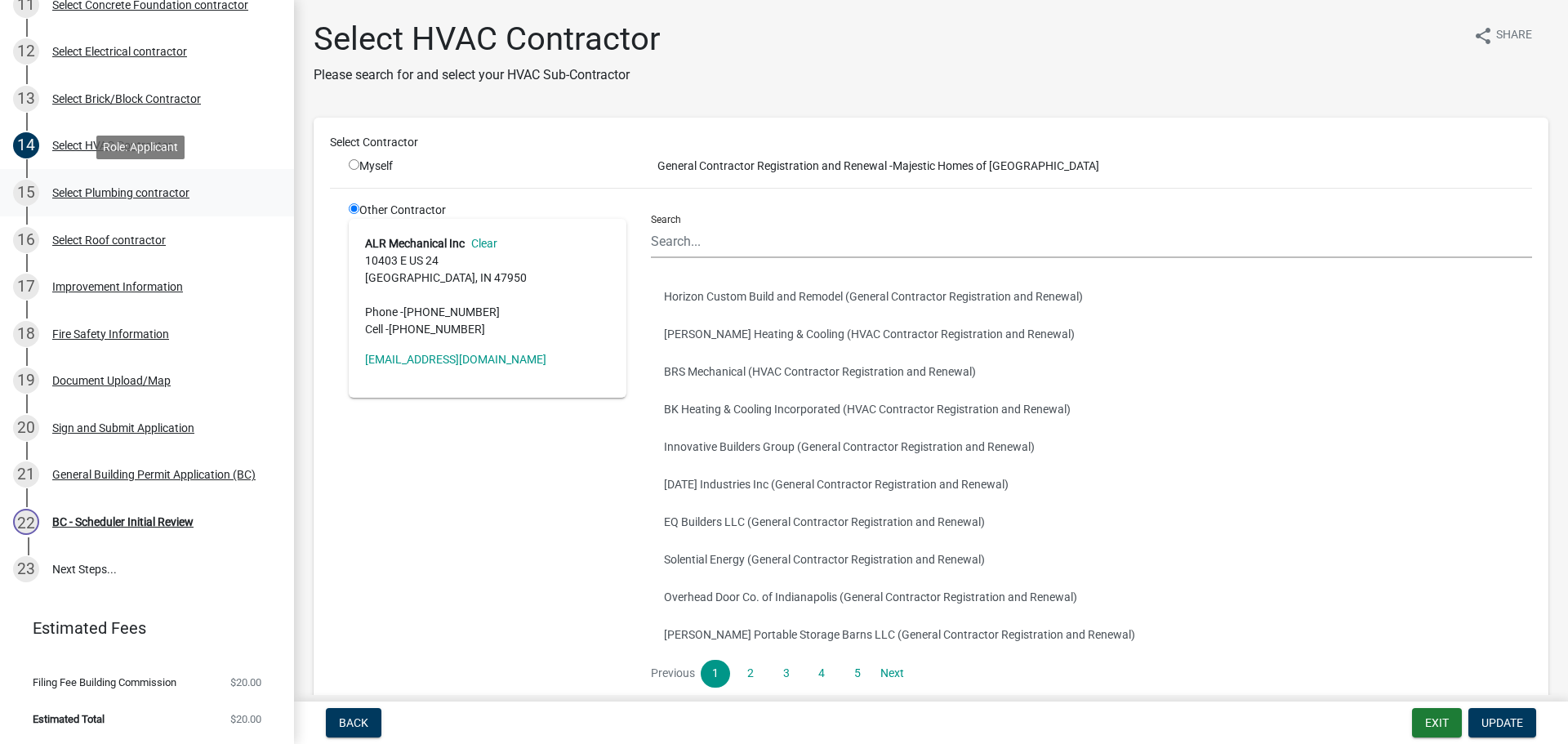
click at [101, 191] on div "Select Plumbing contractor" at bounding box center [121, 193] width 138 height 12
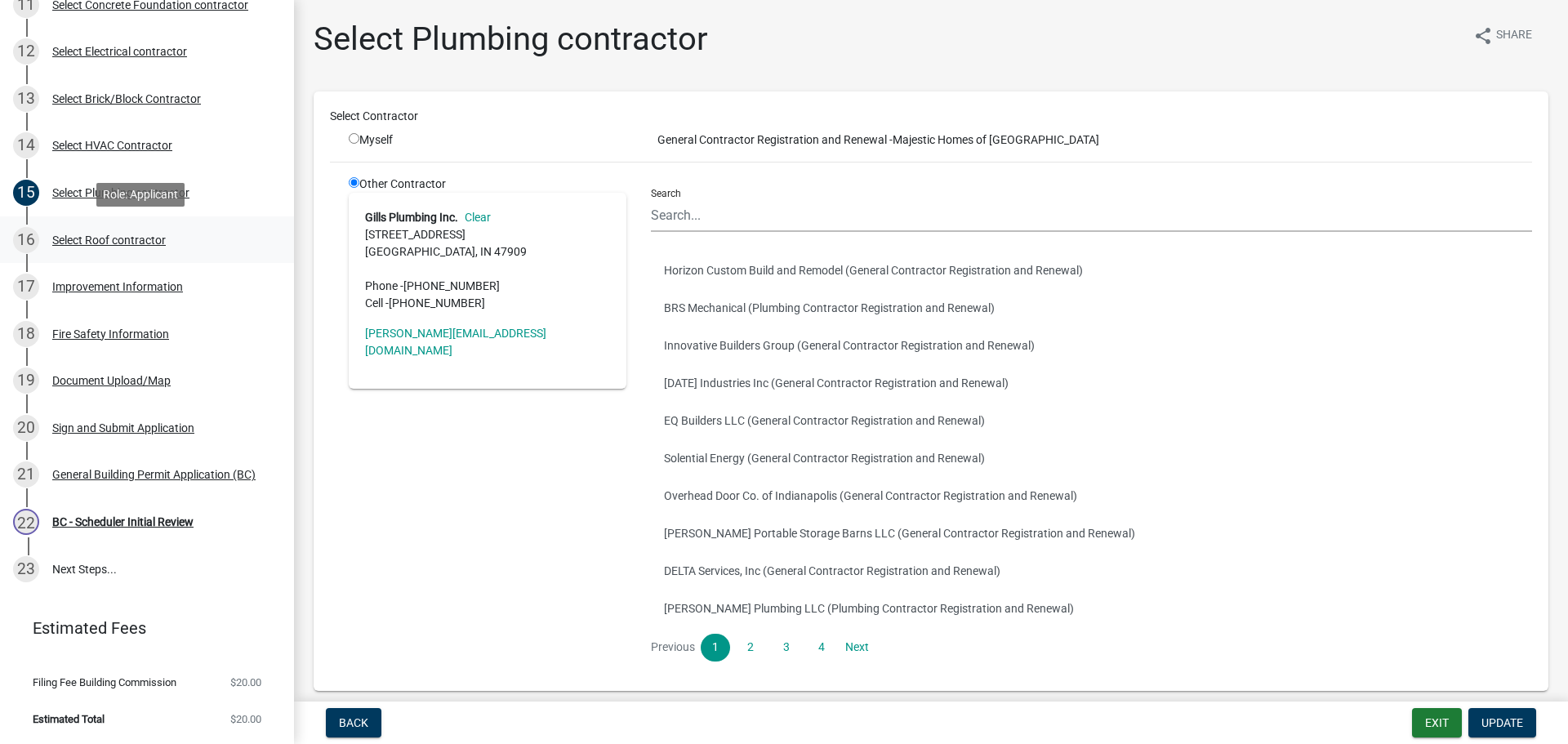
click at [91, 240] on div "Select Roof contractor" at bounding box center [109, 240] width 114 height 12
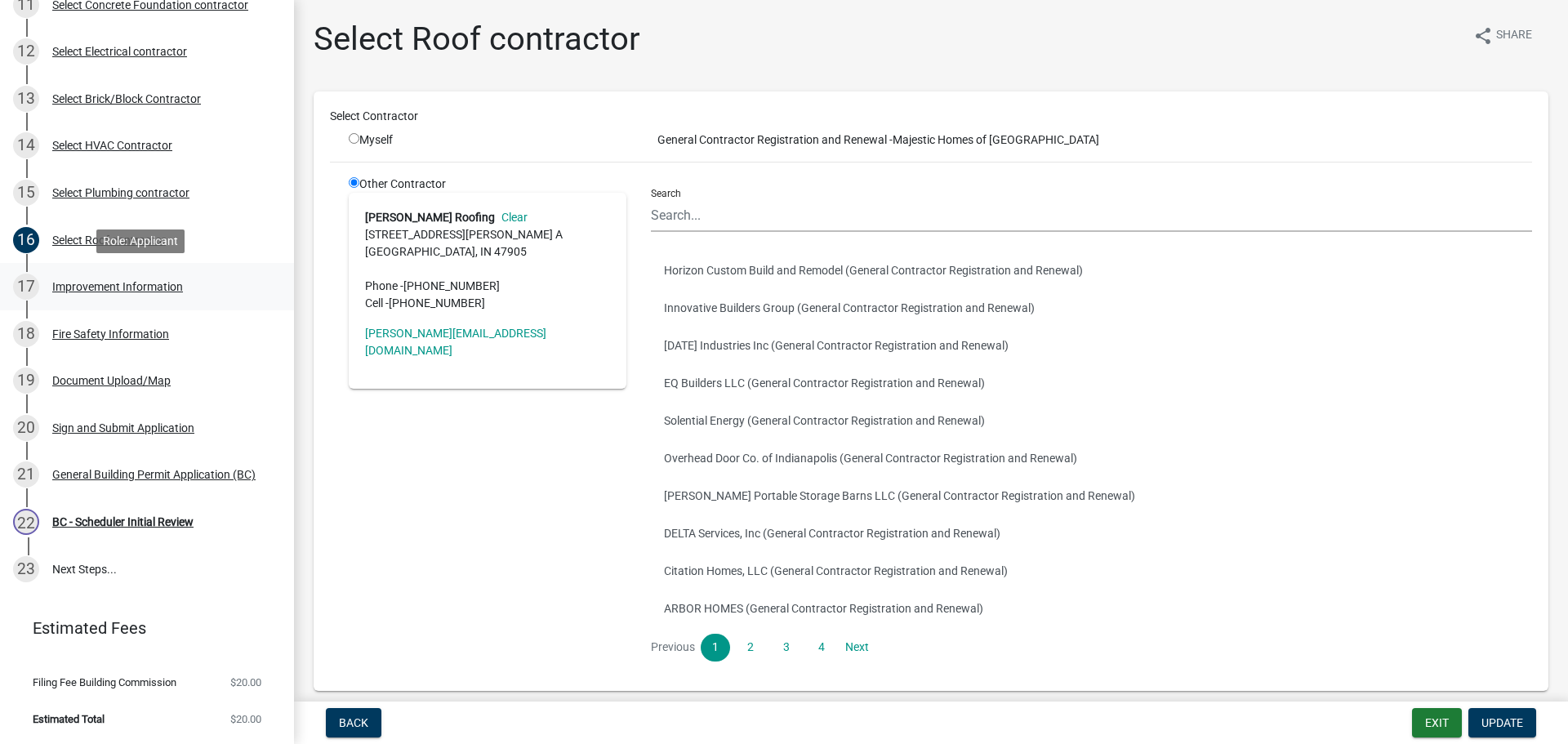
click at [99, 284] on div "Improvement Information" at bounding box center [117, 286] width 131 height 12
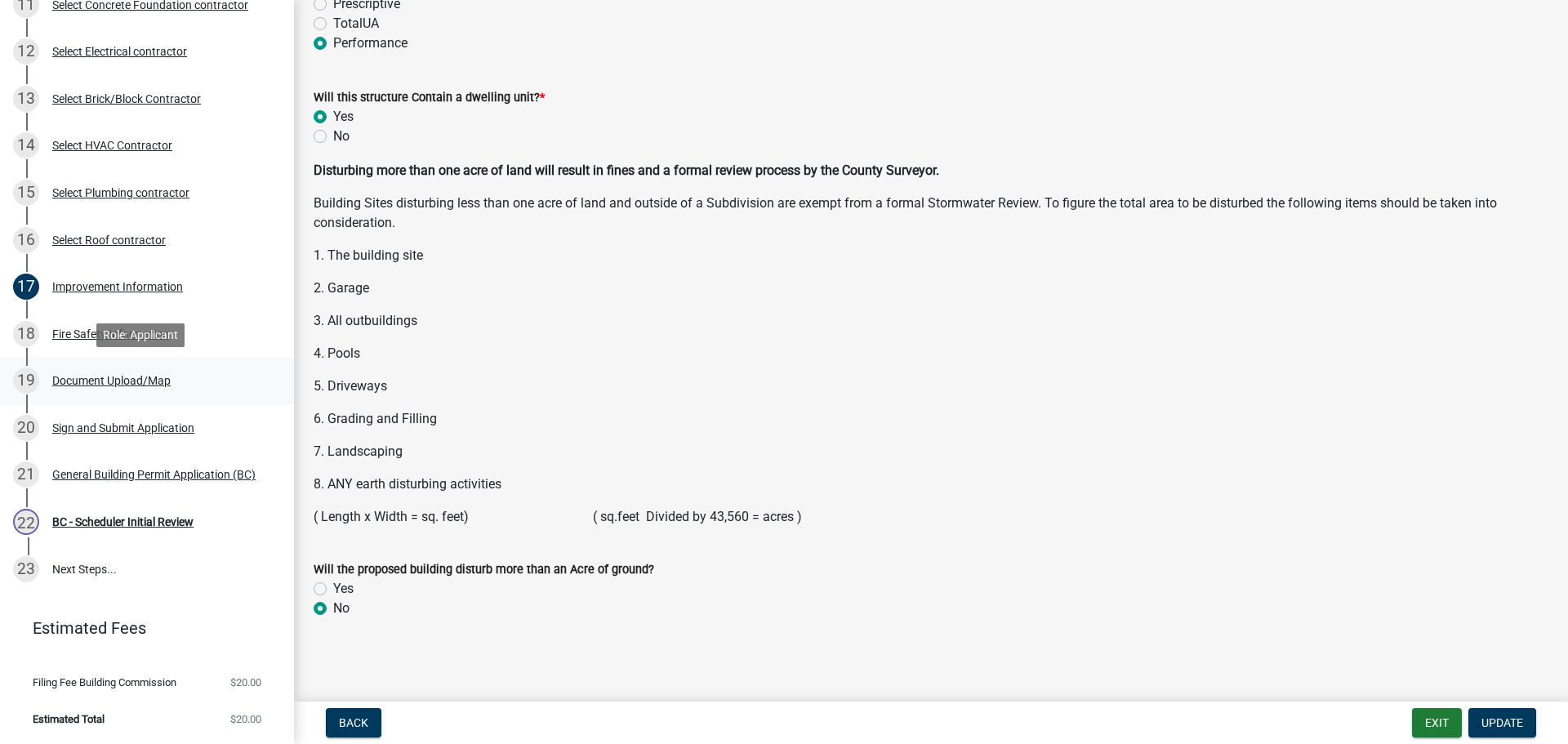
scroll to position [2104, 0]
click at [117, 336] on div "Fire Safety Information" at bounding box center [111, 334] width 117 height 12
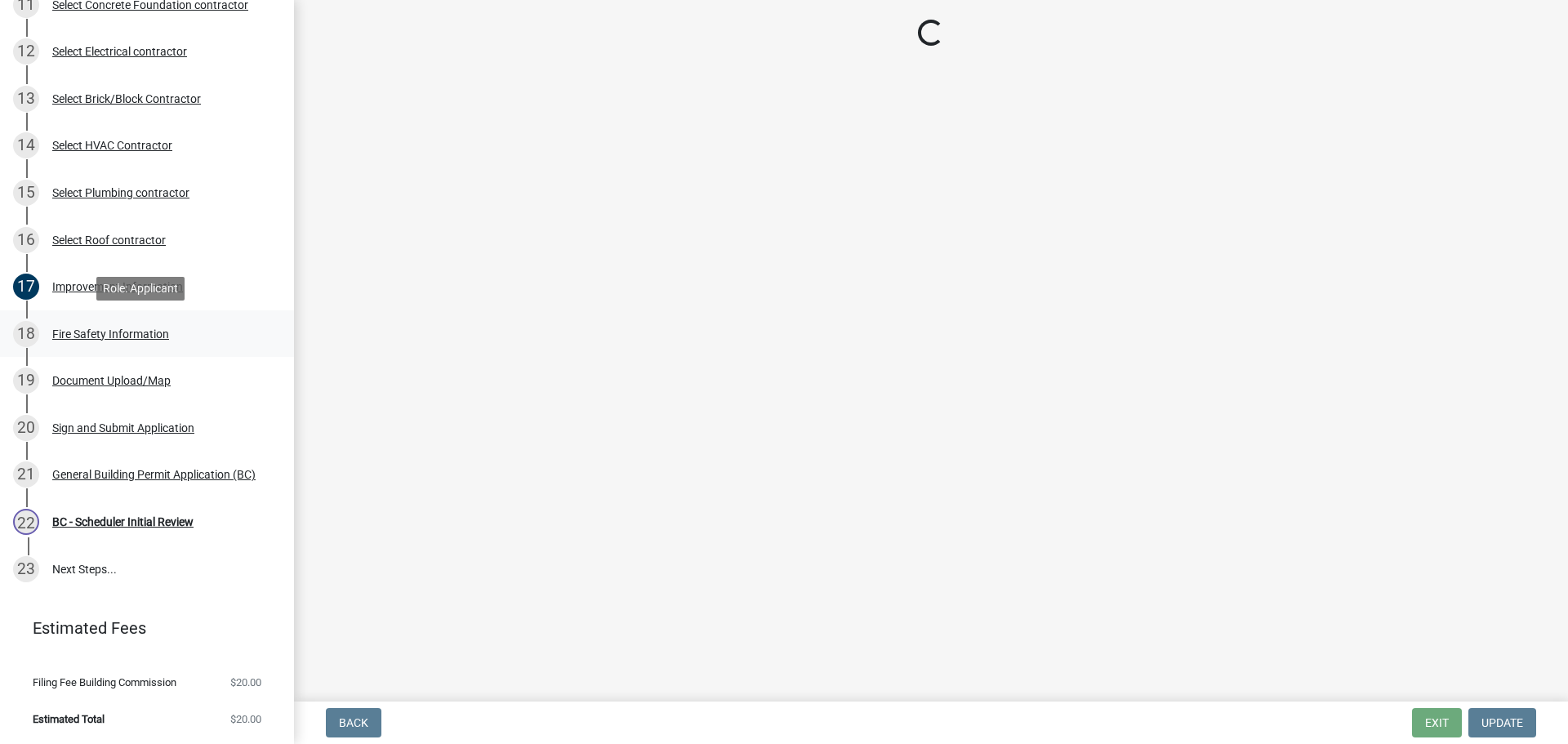
scroll to position [0, 0]
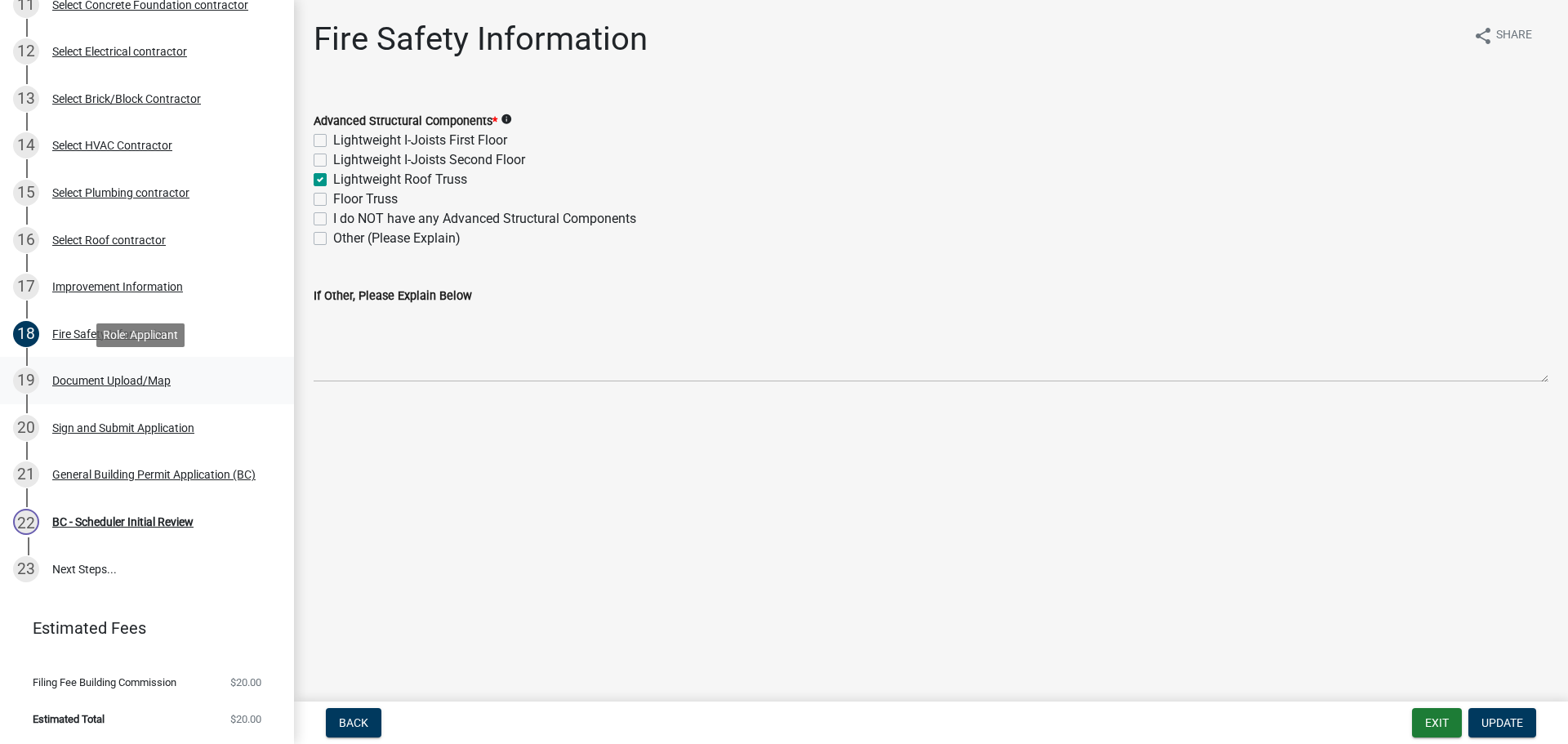
click at [104, 377] on div "Document Upload/Map" at bounding box center [111, 380] width 118 height 12
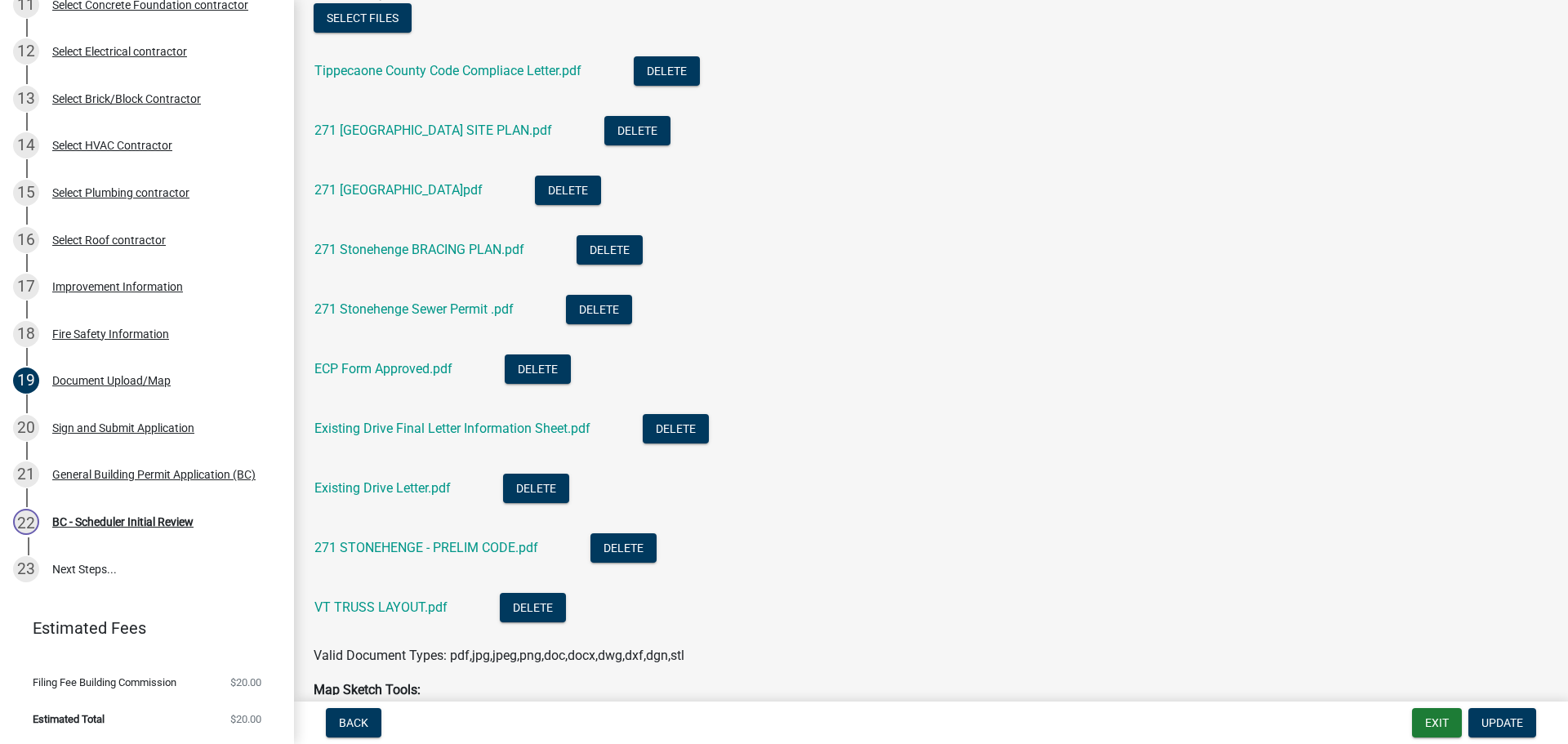
scroll to position [572, 0]
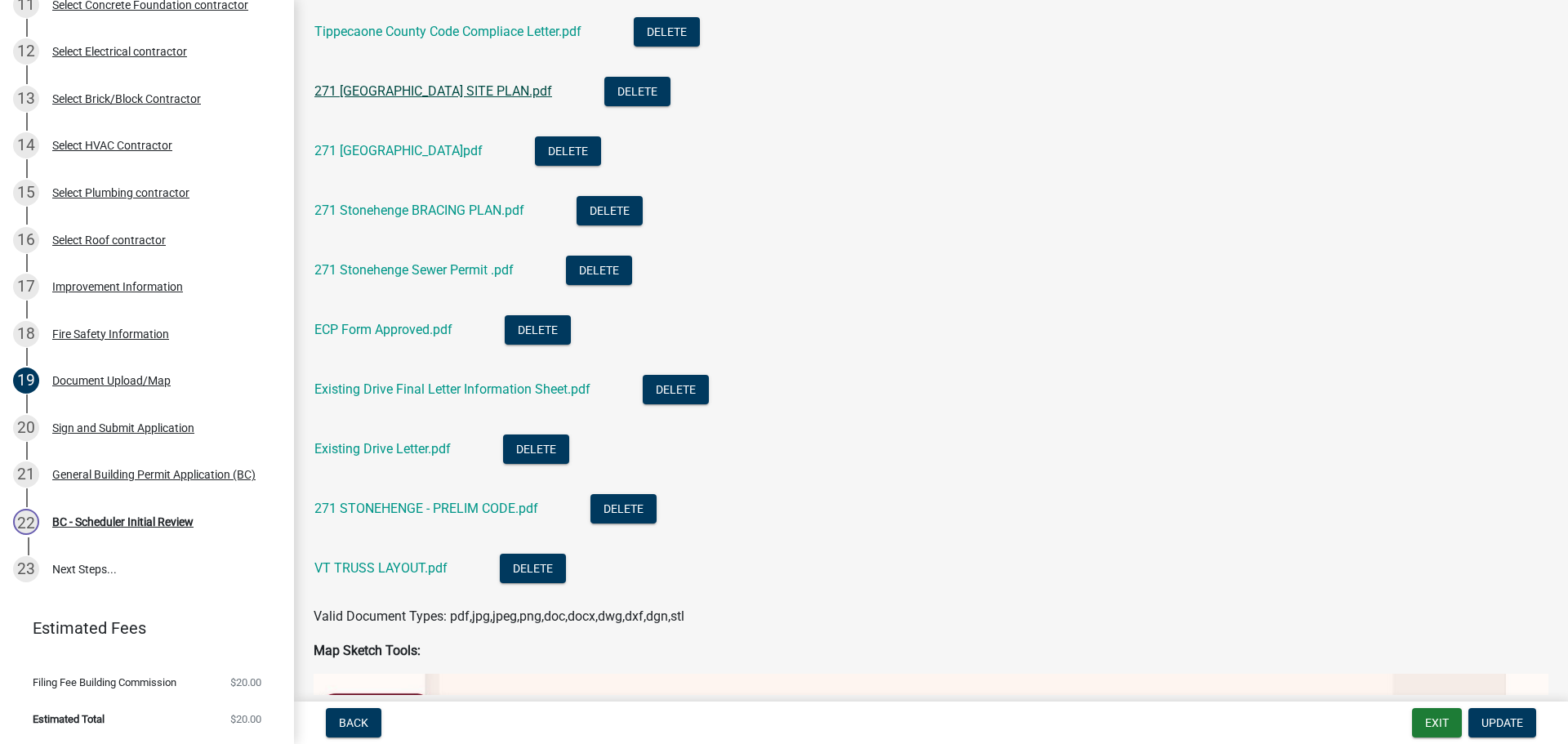
click at [400, 91] on link "271 [GEOGRAPHIC_DATA] SITE PLAN.pdf" at bounding box center [433, 91] width 238 height 15
click at [410, 146] on link "271 [GEOGRAPHIC_DATA]pdf" at bounding box center [399, 150] width 169 height 15
click at [420, 207] on link "271 Stonehenge BRACING PLAN.pdf" at bounding box center [419, 210] width 210 height 15
click at [415, 336] on link "ECP Form Approved.pdf" at bounding box center [383, 328] width 138 height 15
click at [392, 271] on link "271 Stonehenge Sewer Permit .pdf" at bounding box center [414, 269] width 199 height 15
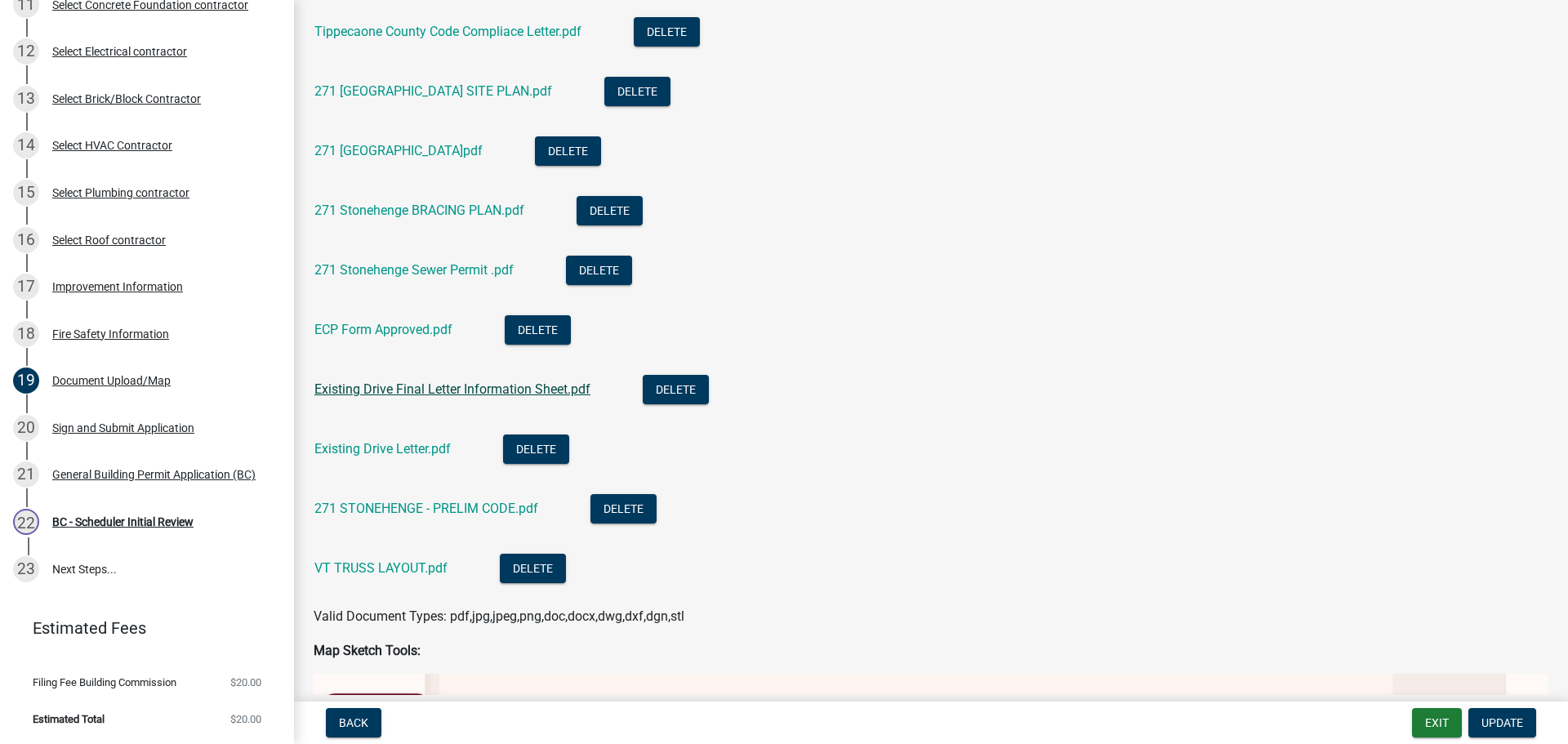
click at [395, 386] on link "Existing Drive Final Letter Information Sheet.pdf" at bounding box center [452, 389] width 276 height 15
click at [407, 513] on link "271 STONEHENGE - PRELIM CODE.pdf" at bounding box center [426, 508] width 224 height 15
click at [412, 568] on link "VT TRUSS LAYOUT.pdf" at bounding box center [381, 567] width 133 height 15
click at [116, 284] on div "Improvement Information" at bounding box center [117, 286] width 131 height 12
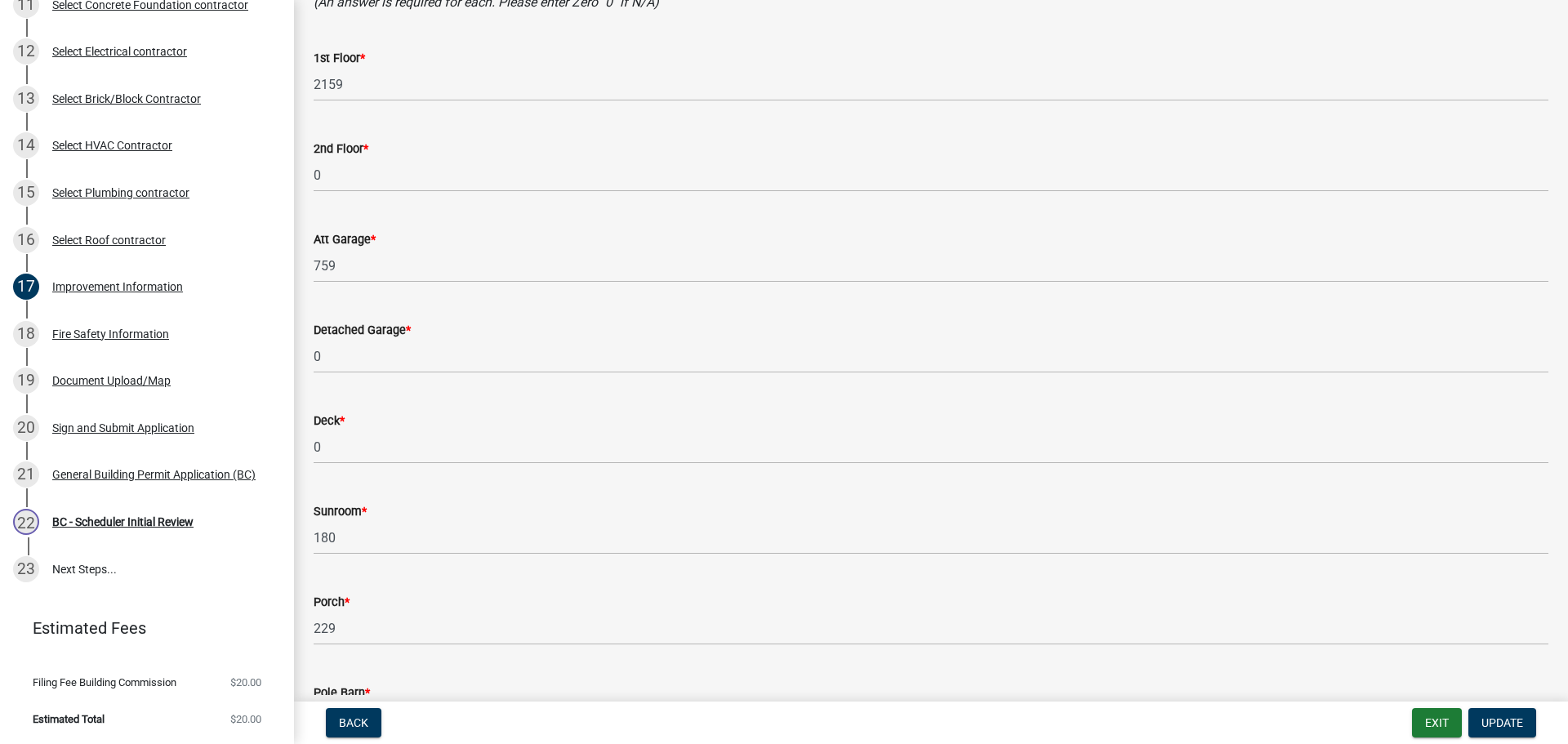
scroll to position [490, 0]
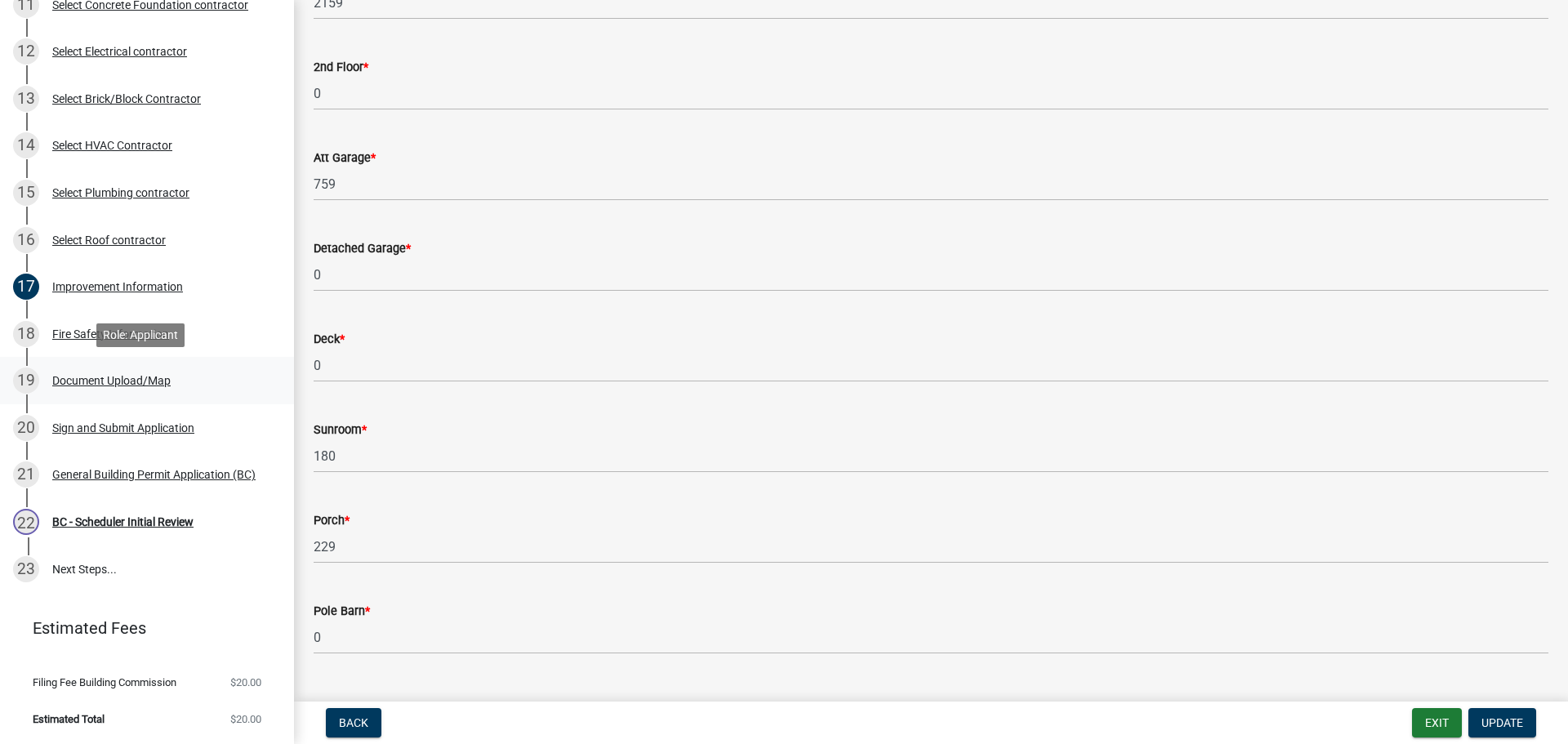
click at [107, 383] on div "Document Upload/Map" at bounding box center [111, 380] width 118 height 12
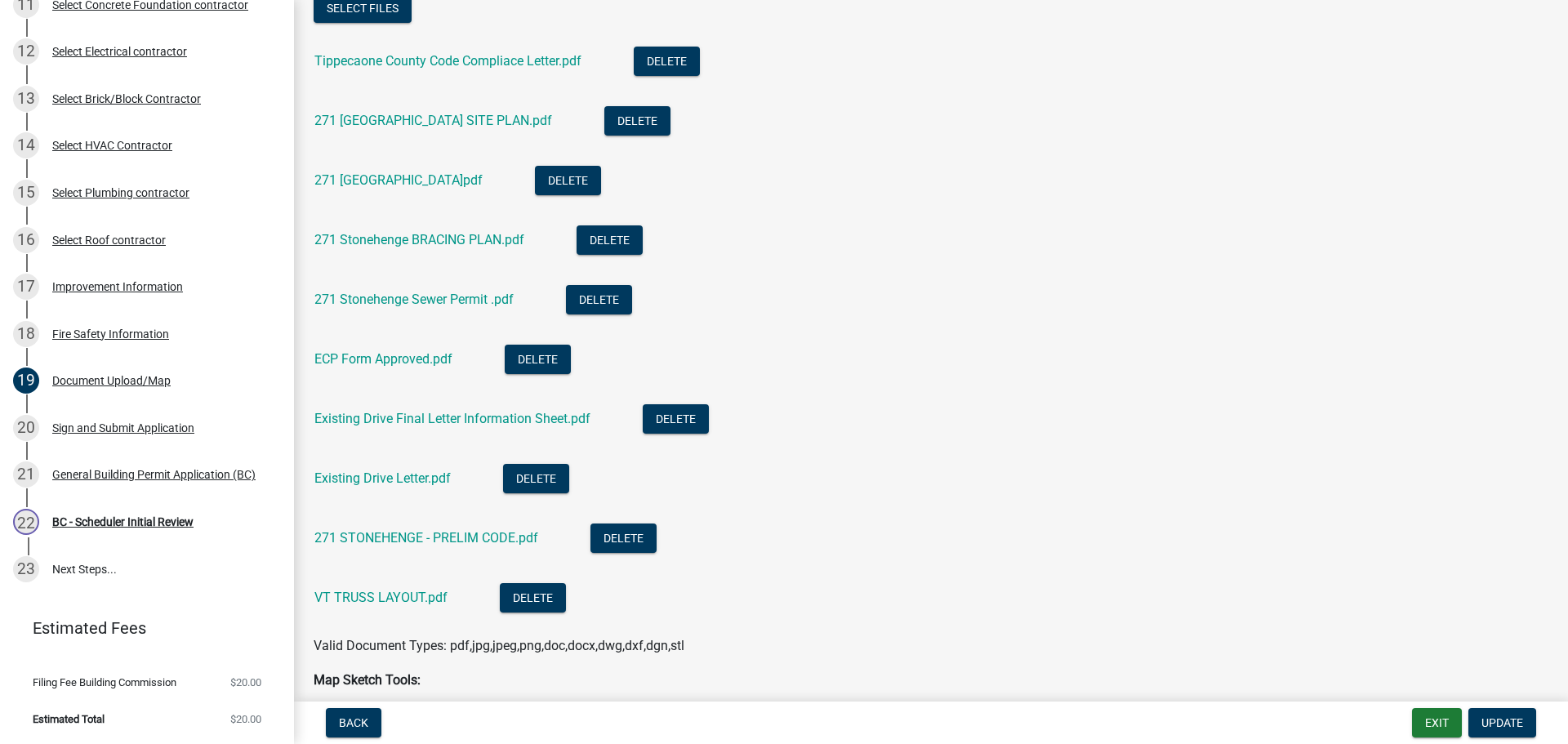
scroll to position [572, 0]
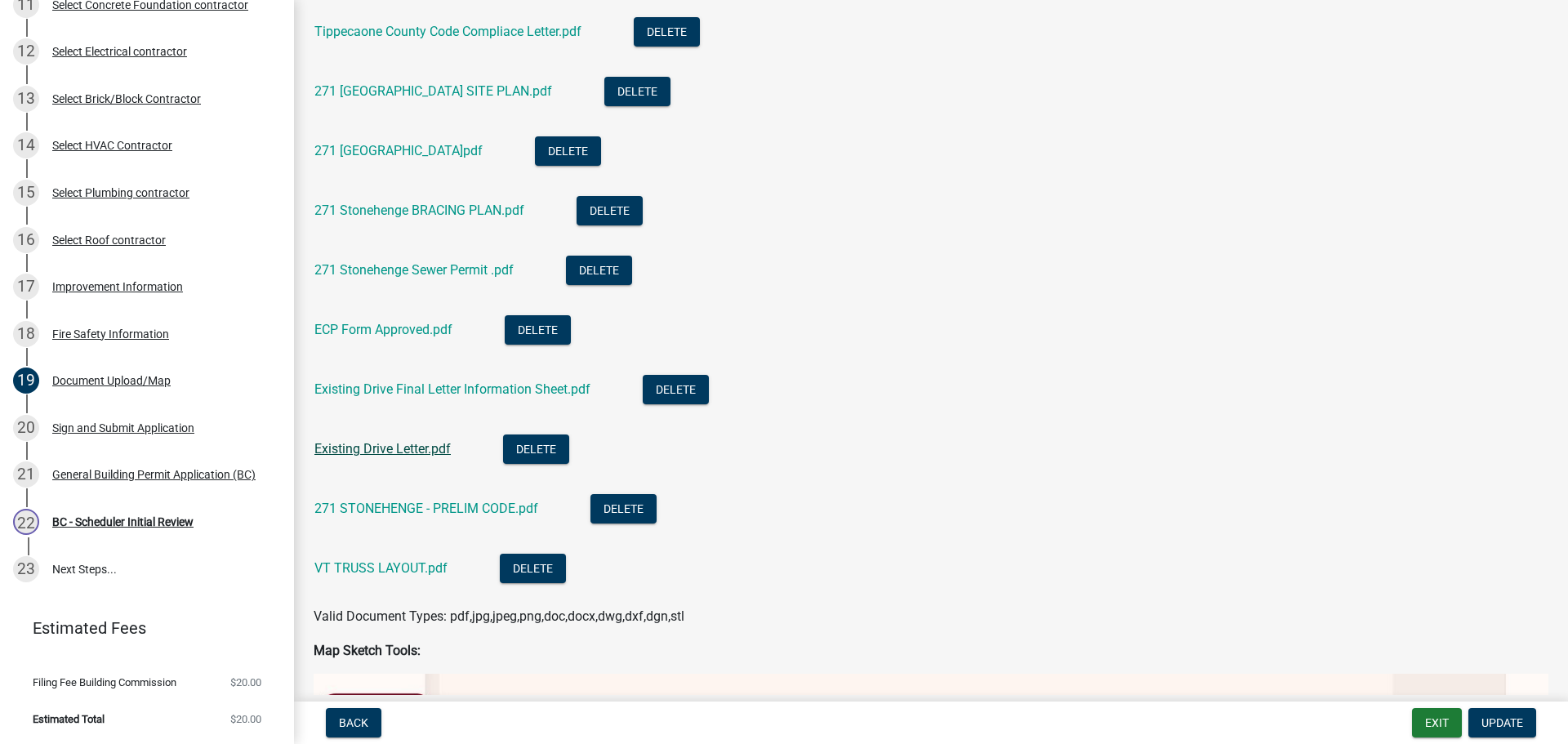
click at [400, 447] on link "Existing Drive Letter.pdf" at bounding box center [383, 448] width 137 height 15
click at [113, 428] on div "Sign and Submit Application" at bounding box center [123, 428] width 142 height 12
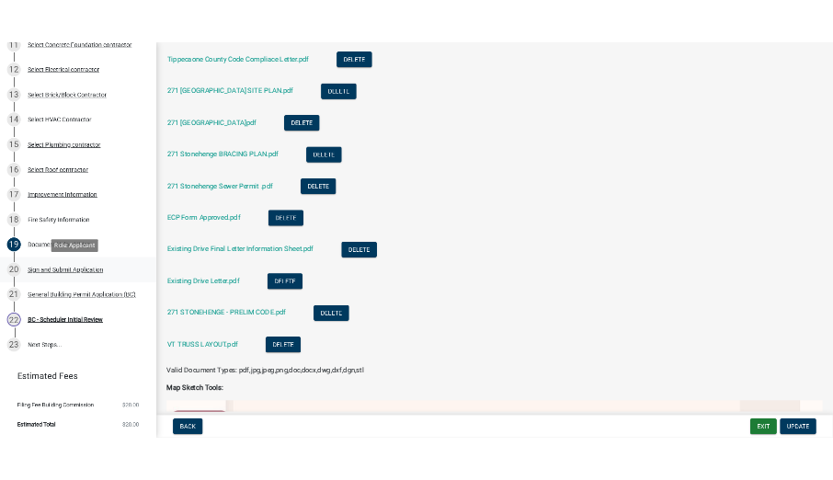
scroll to position [0, 0]
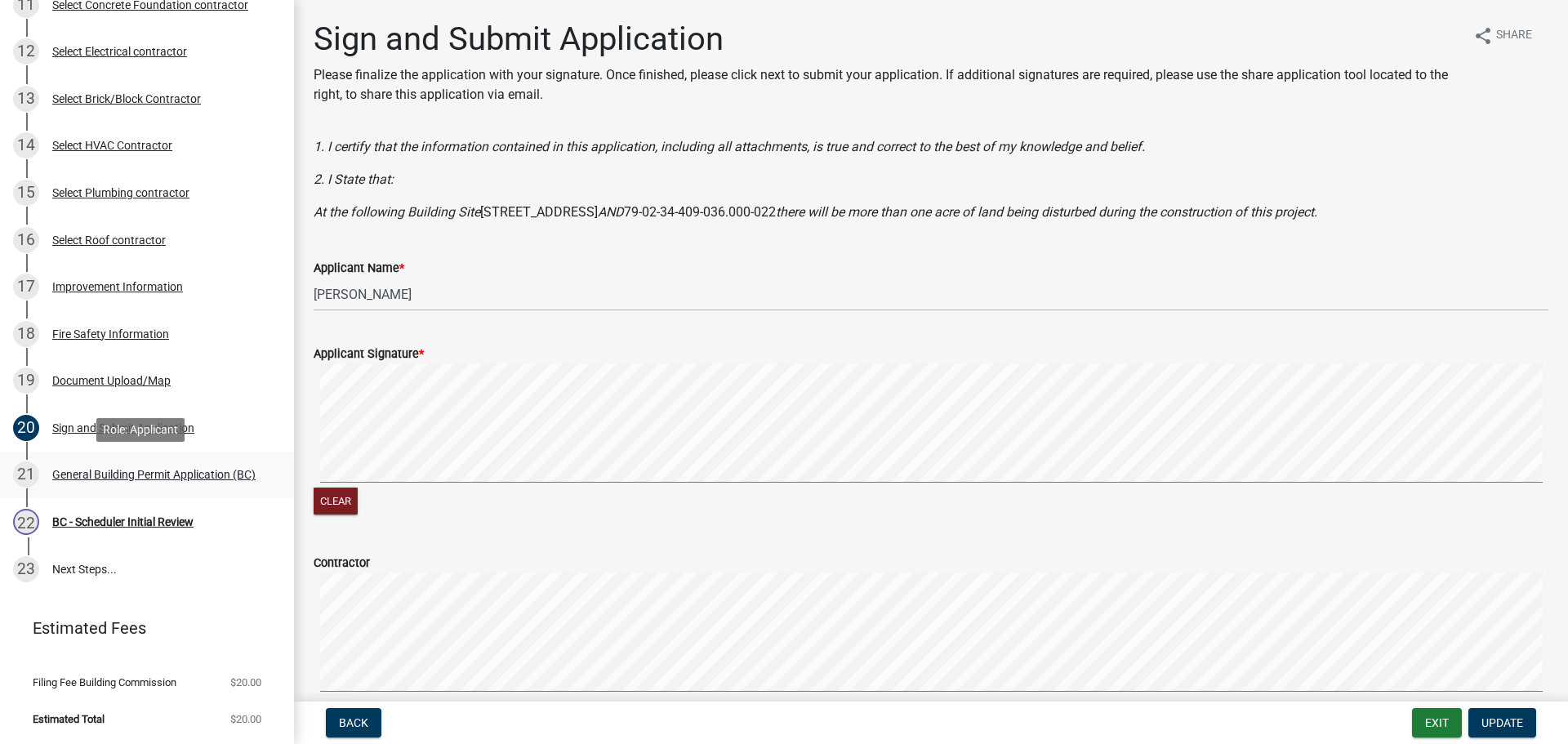
click at [84, 469] on div "General Building Permit Application (BC)" at bounding box center [154, 474] width 203 height 12
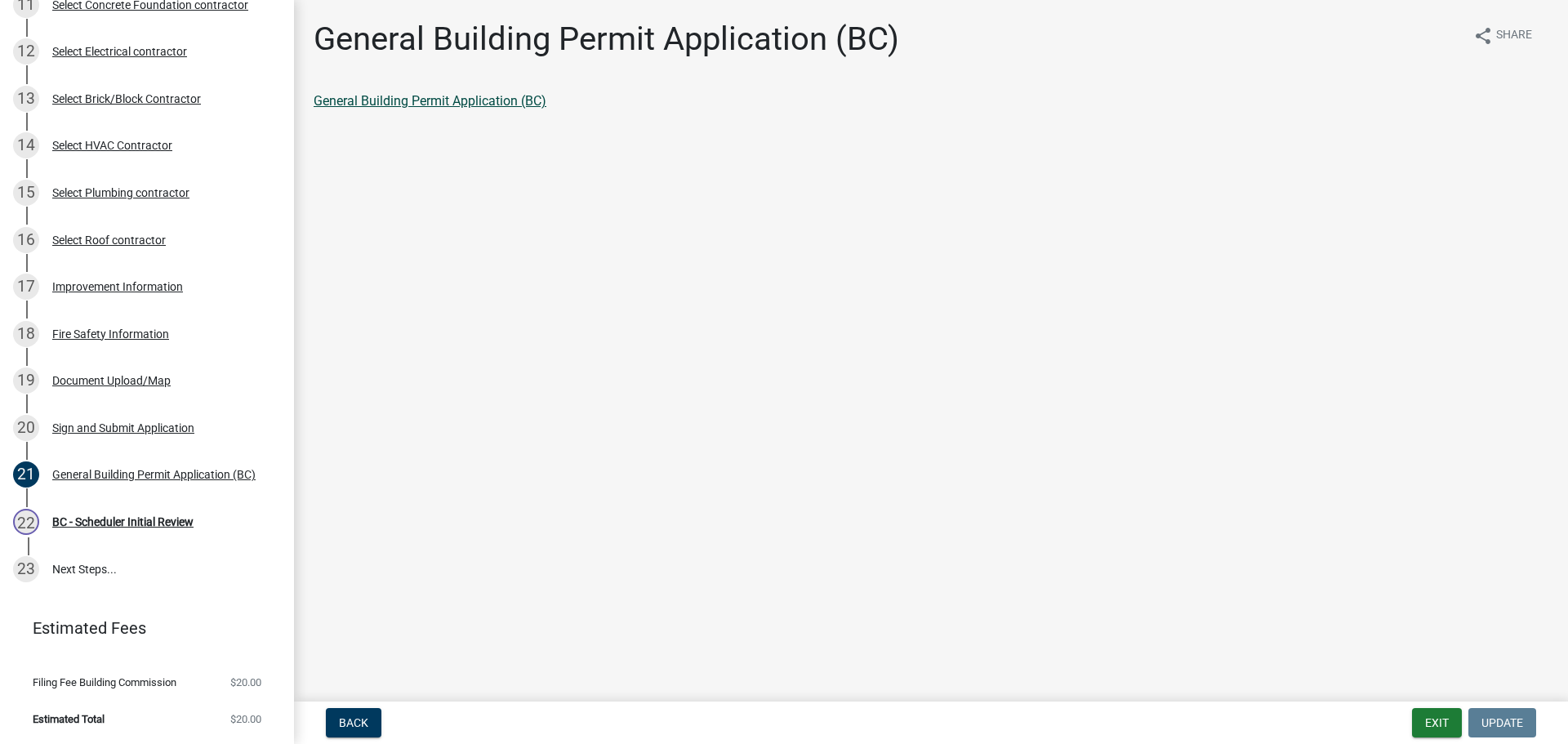
click at [463, 101] on link "General Building Permit Application (BC)" at bounding box center [430, 100] width 233 height 15
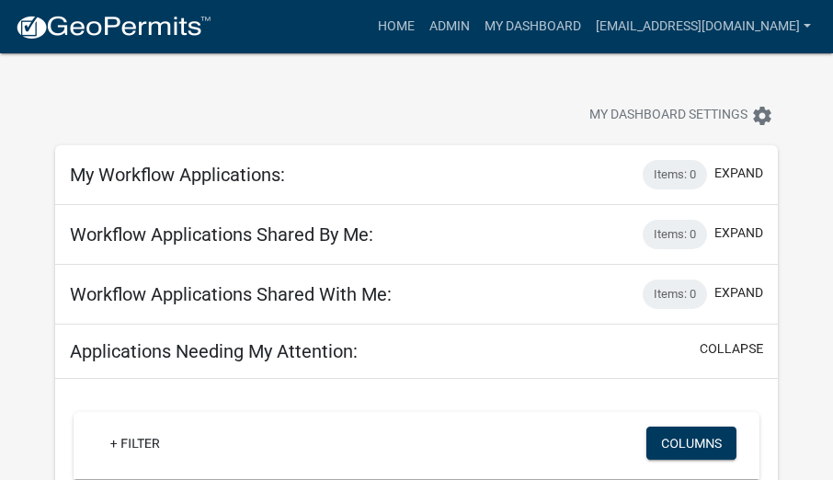
click at [771, 77] on div "My Dashboard Settings settings" at bounding box center [416, 95] width 750 height 85
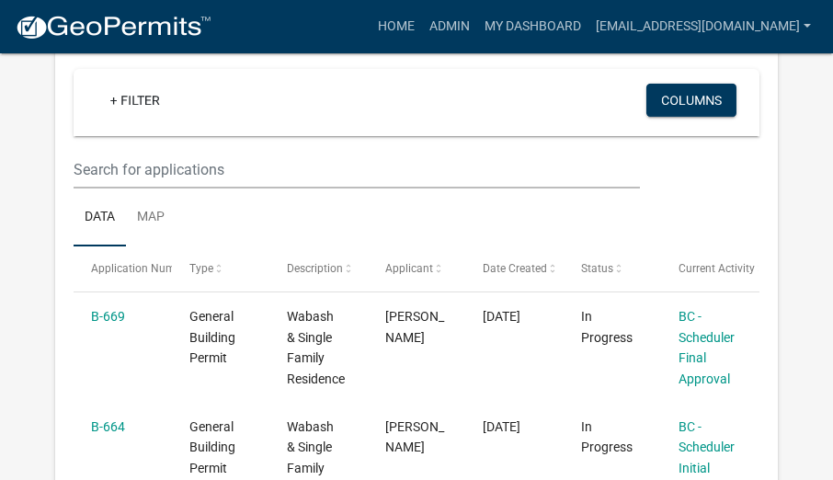
scroll to position [460, 0]
